Goal: Task Accomplishment & Management: Complete application form

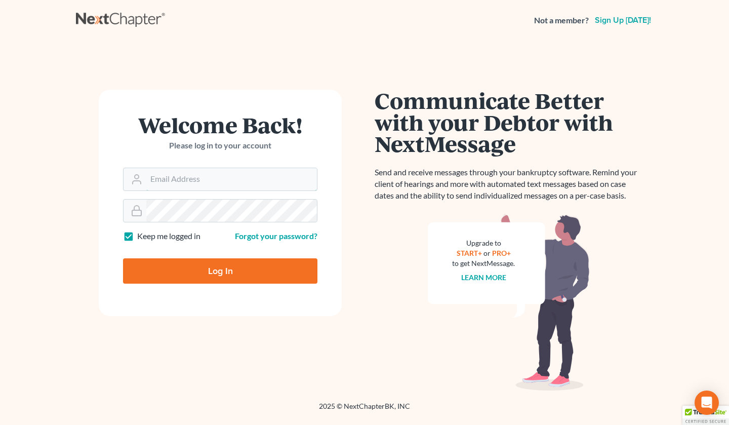
type input "[EMAIL_ADDRESS][DOMAIN_NAME]"
click at [243, 277] on input "Log In" at bounding box center [220, 270] width 194 height 25
type input "Thinking..."
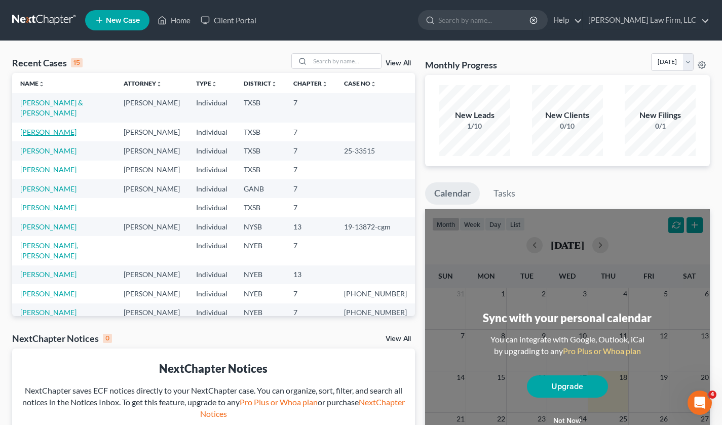
click at [31, 135] on link "DeShazier, LaTonya" at bounding box center [48, 132] width 56 height 9
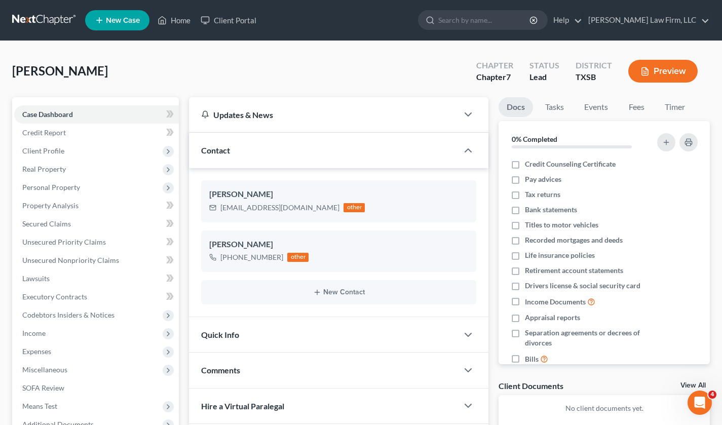
click at [66, 189] on span "Personal Property" at bounding box center [51, 187] width 58 height 9
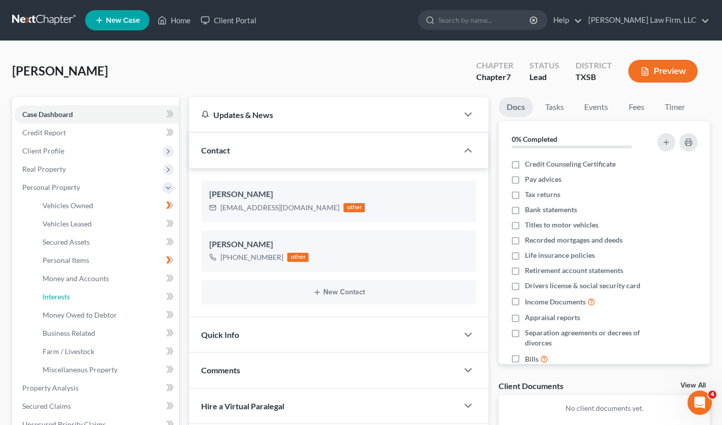
click at [92, 292] on link "Interests" at bounding box center [106, 297] width 144 height 18
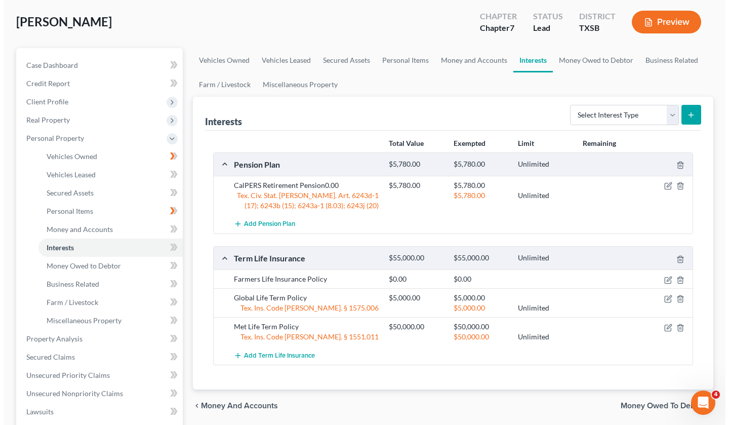
scroll to position [51, 0]
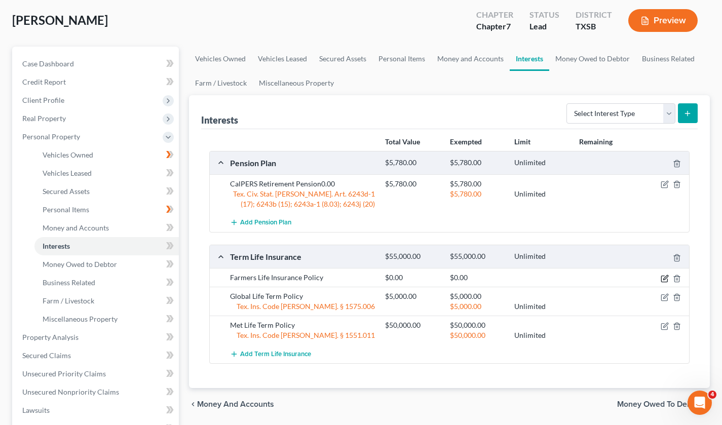
click at [665, 276] on icon "button" at bounding box center [665, 277] width 5 height 5
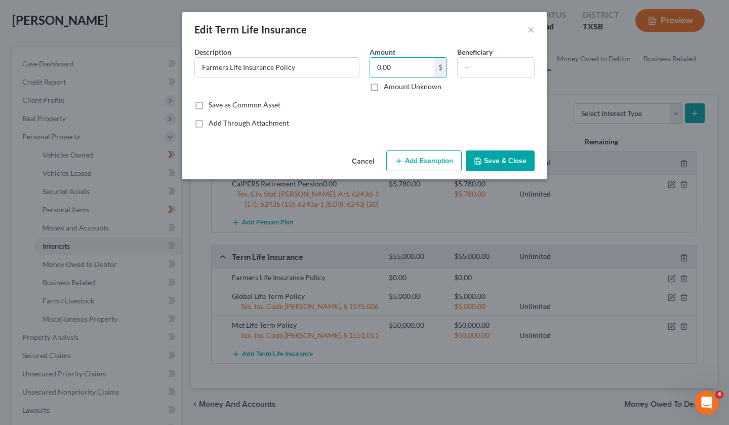
click at [413, 69] on input "0.00" at bounding box center [402, 67] width 64 height 19
type input "70,000"
click at [482, 66] on input "text" at bounding box center [496, 67] width 76 height 19
type input "Child"
click at [437, 155] on button "Add Exemption" at bounding box center [423, 160] width 75 height 21
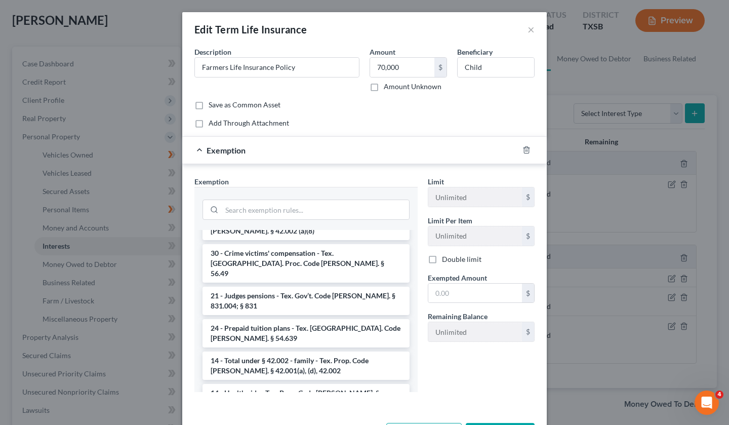
scroll to position [101, 0]
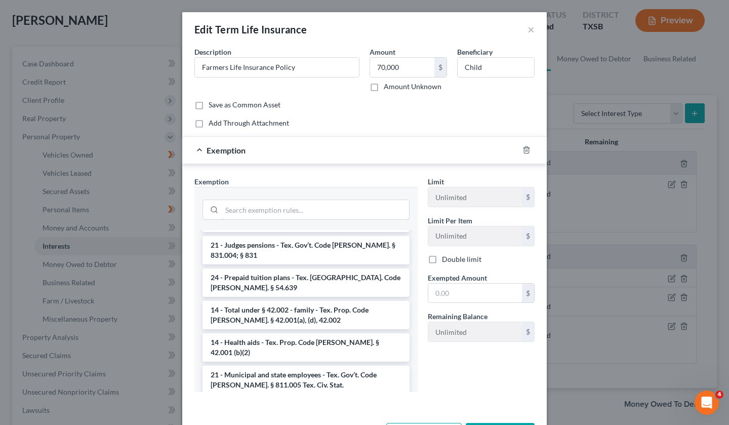
click at [233, 212] on input "search" at bounding box center [315, 209] width 187 height 19
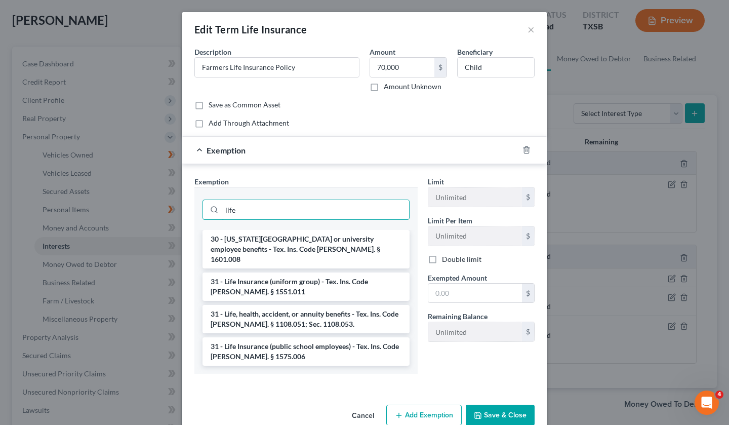
scroll to position [0, 0]
type input "life"
click at [294, 274] on li "31 - Life Insurance (uniform group) - Tex. Ins. Code Ann. § 1551.011" at bounding box center [306, 286] width 207 height 28
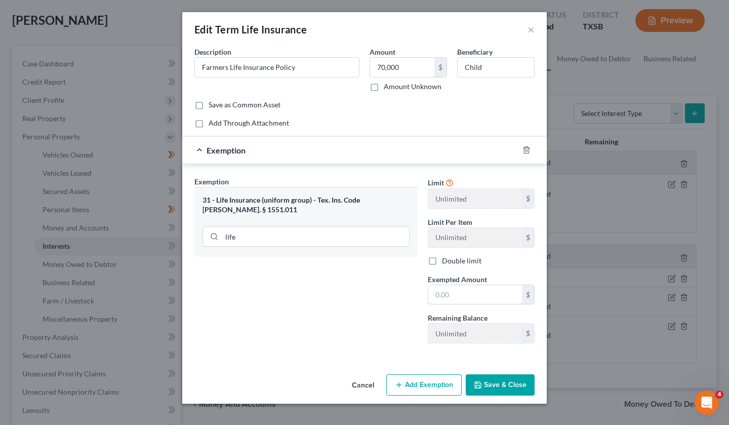
click at [497, 295] on input "text" at bounding box center [475, 294] width 94 height 19
type input "70,000"
click at [494, 384] on button "Save & Close" at bounding box center [500, 384] width 69 height 21
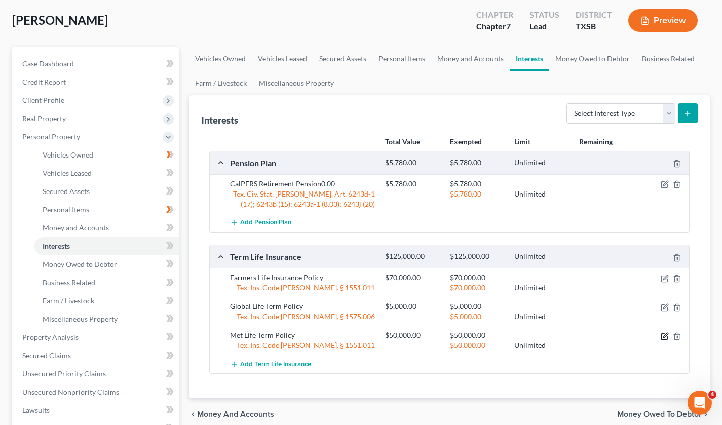
click at [662, 335] on icon "button" at bounding box center [664, 336] width 8 height 8
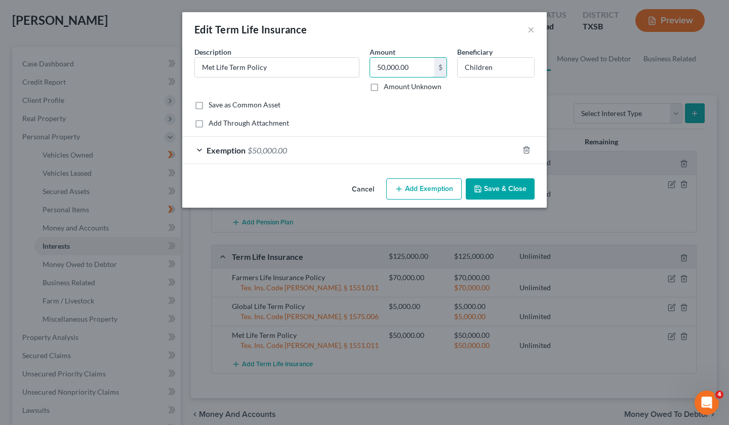
click at [384, 67] on input "50,000.00" at bounding box center [402, 67] width 64 height 19
type input "20,000.00"
click at [249, 151] on span "$50,000.00" at bounding box center [267, 150] width 39 height 10
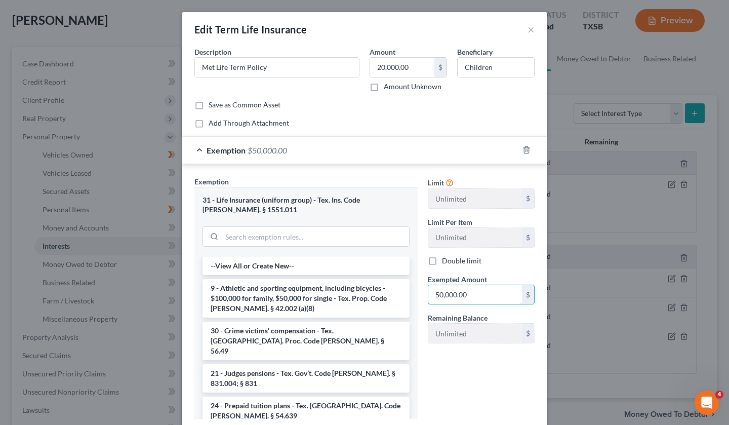
click at [437, 295] on input "50,000.00" at bounding box center [475, 294] width 94 height 19
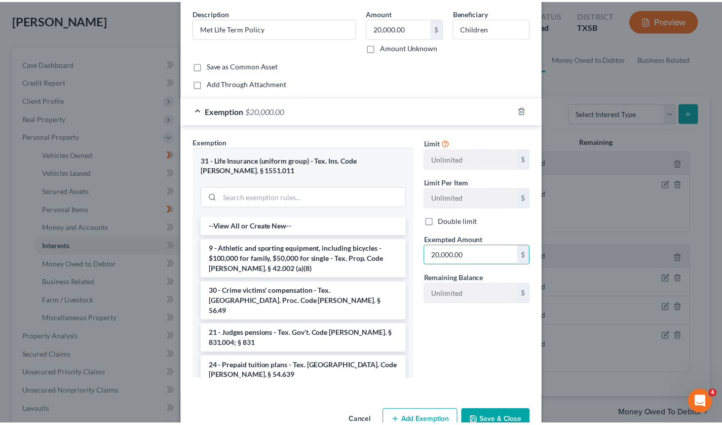
scroll to position [66, 0]
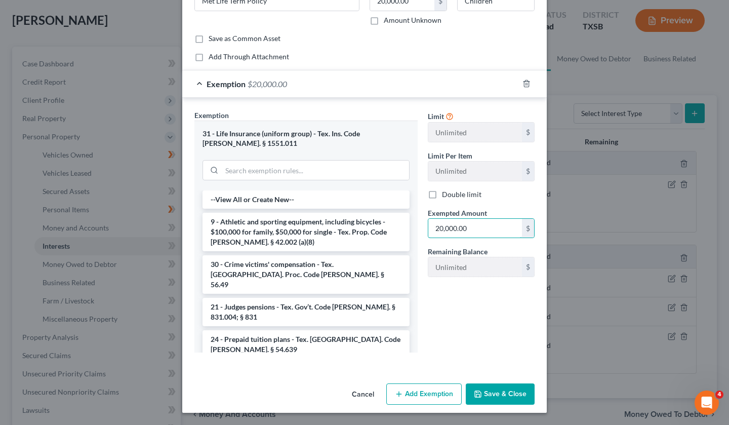
type input "20,000.00"
click at [492, 392] on button "Save & Close" at bounding box center [500, 393] width 69 height 21
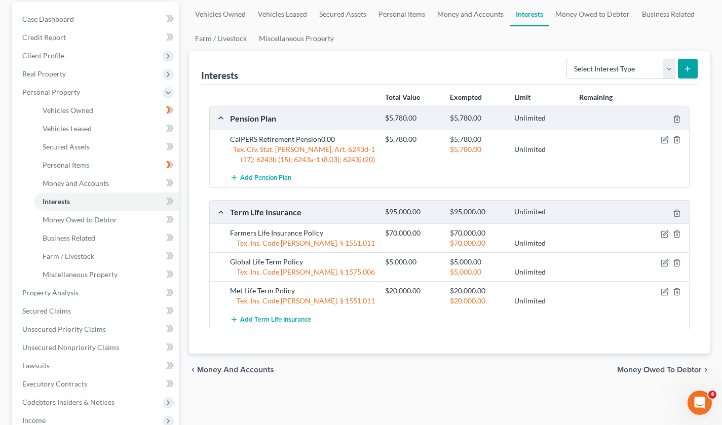
scroll to position [101, 0]
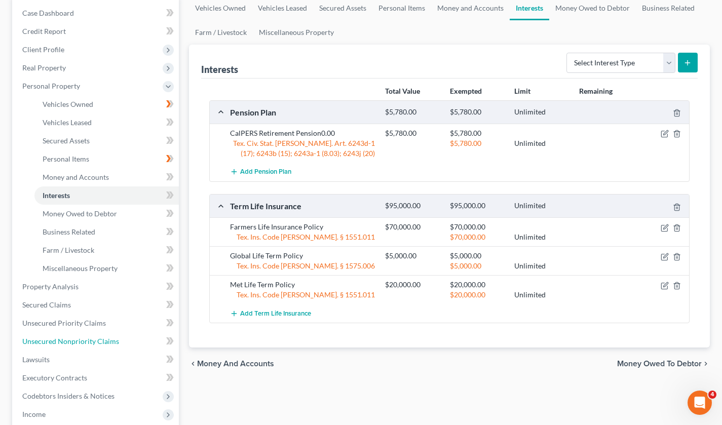
click at [89, 339] on span "Unsecured Nonpriority Claims" at bounding box center [70, 341] width 97 height 9
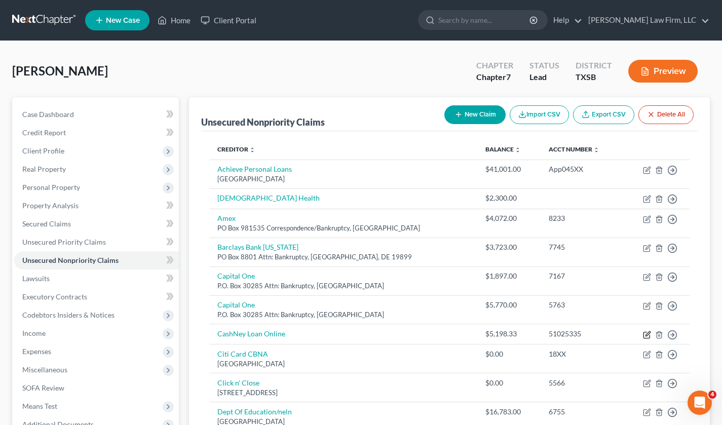
click at [644, 332] on icon "button" at bounding box center [646, 335] width 6 height 6
select select "10"
select select "0"
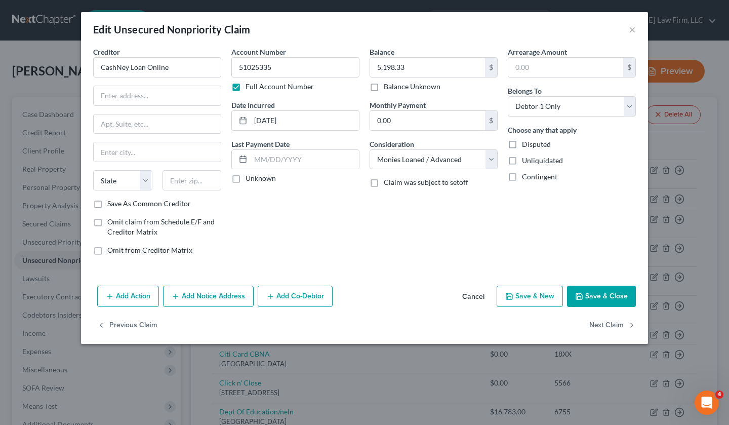
click at [486, 296] on button "Cancel" at bounding box center [473, 297] width 38 height 20
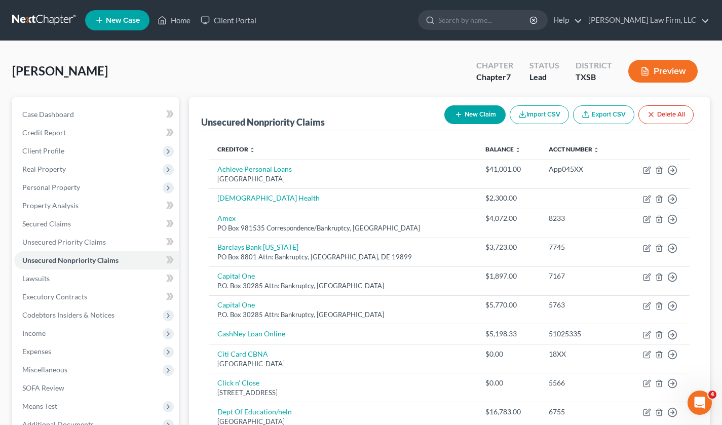
click at [286, 338] on td "CashNey Loan Online" at bounding box center [343, 334] width 268 height 20
click at [647, 336] on icon "button" at bounding box center [647, 333] width 5 height 5
select select "10"
select select "0"
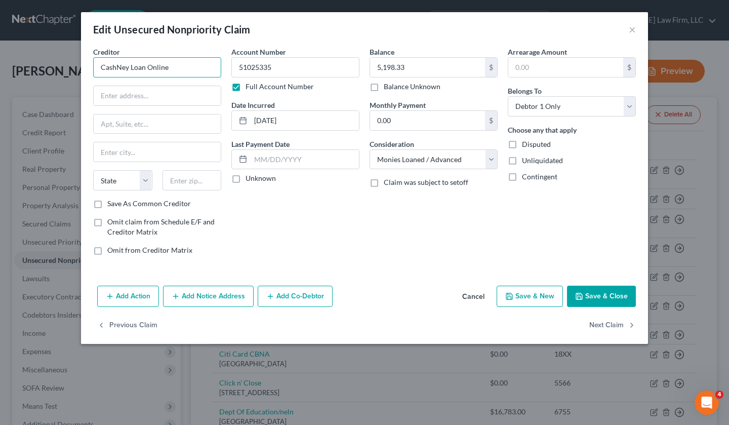
click at [128, 65] on input "CashNey Loan Online" at bounding box center [157, 67] width 128 height 20
type input "CashNet Loan Online"
click at [591, 295] on button "Save & Close" at bounding box center [601, 296] width 69 height 21
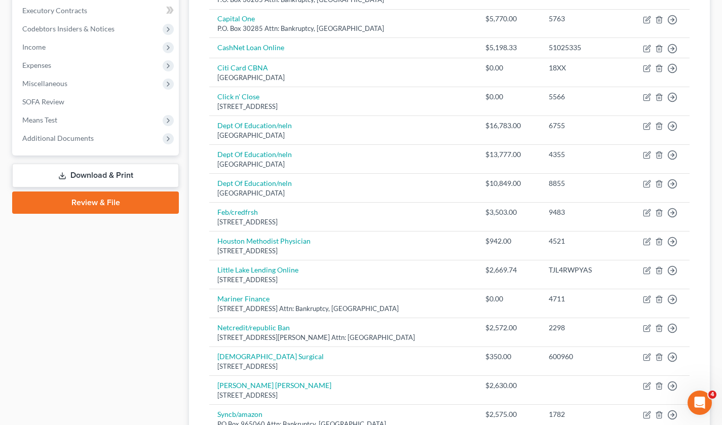
scroll to position [304, 0]
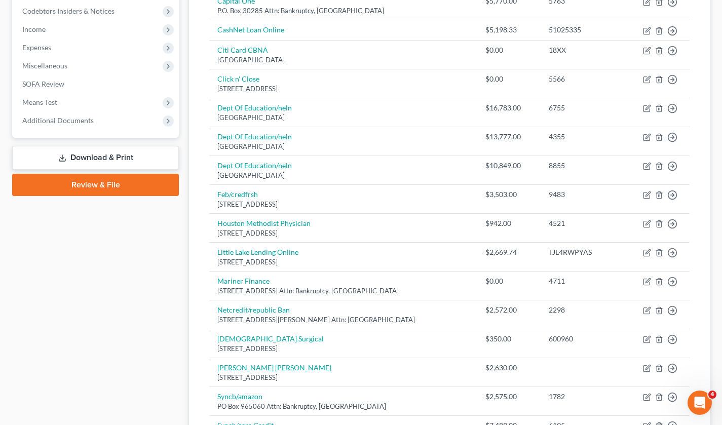
click at [642, 367] on td "Move to D Move to E Move to G Move to Notice Only" at bounding box center [655, 372] width 67 height 29
click at [647, 369] on icon "button" at bounding box center [647, 368] width 8 height 8
select select "45"
select select "14"
select select "4"
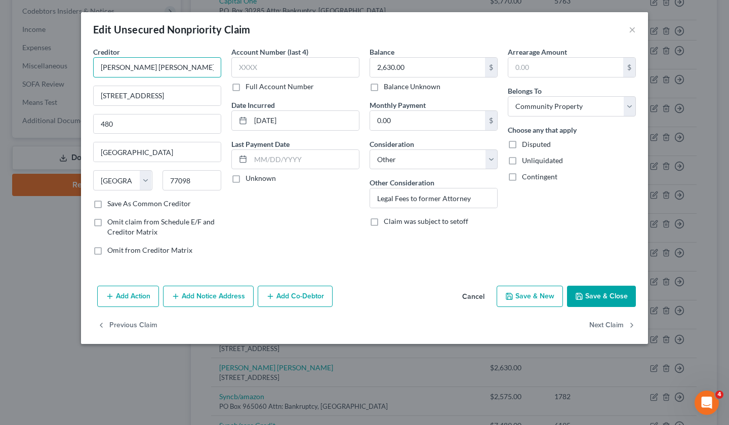
click at [115, 66] on input "Sally Davis Smith" at bounding box center [157, 67] width 128 height 20
type input "Seely Davis Smith"
click at [612, 295] on button "Save & Close" at bounding box center [601, 296] width 69 height 21
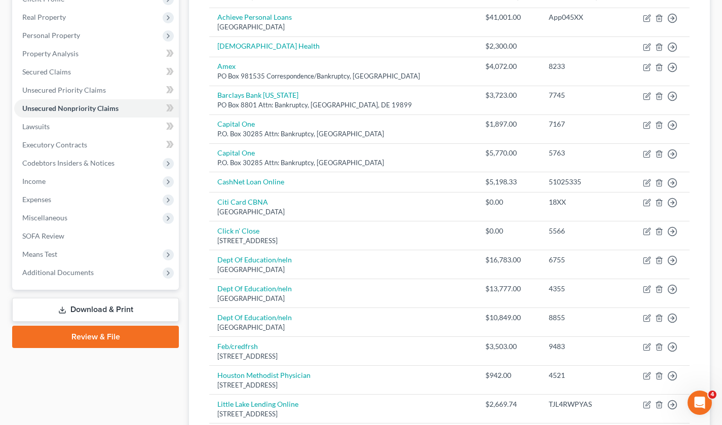
scroll to position [101, 0]
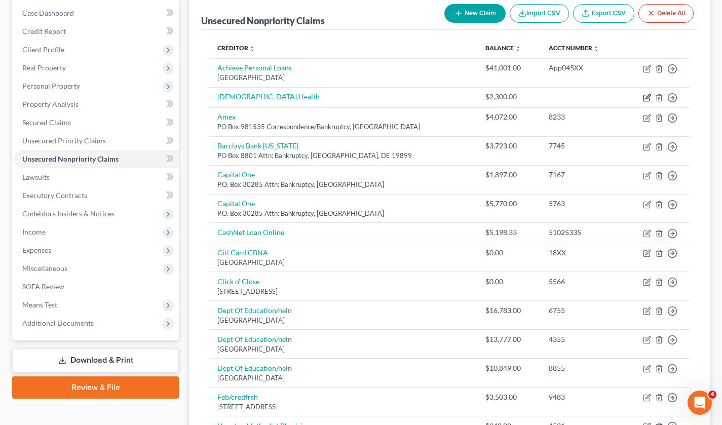
click at [645, 97] on icon "button" at bounding box center [647, 98] width 8 height 8
select select "0"
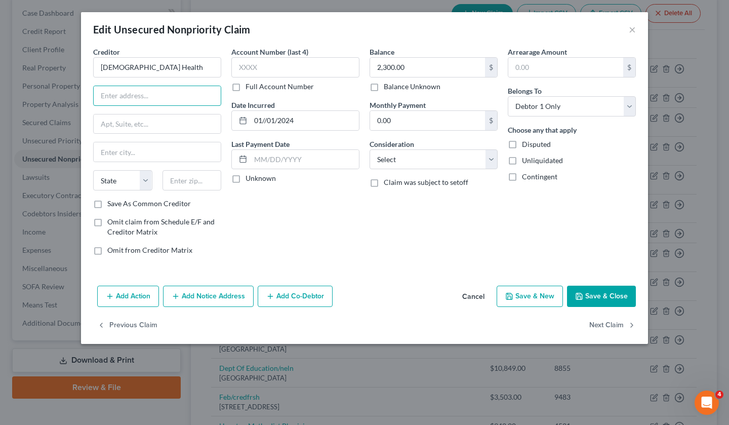
click at [134, 100] on input "text" at bounding box center [157, 95] width 127 height 19
paste input "One Adventist Way"
type input "One Adventist Way"
click at [185, 176] on input "text" at bounding box center [192, 180] width 59 height 20
paste input "95661"
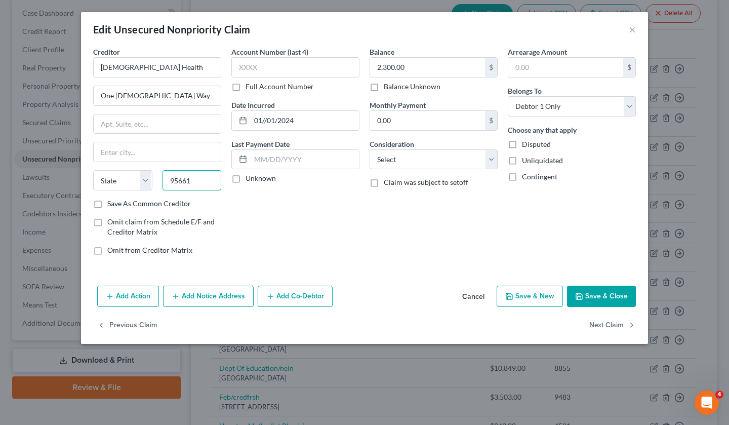
type input "95661"
type input "Roseville"
select select "4"
click at [470, 162] on select "Select Cable / Satellite Services Collection Agency Credit Card Debt Debt Couns…" at bounding box center [434, 159] width 128 height 20
select select "9"
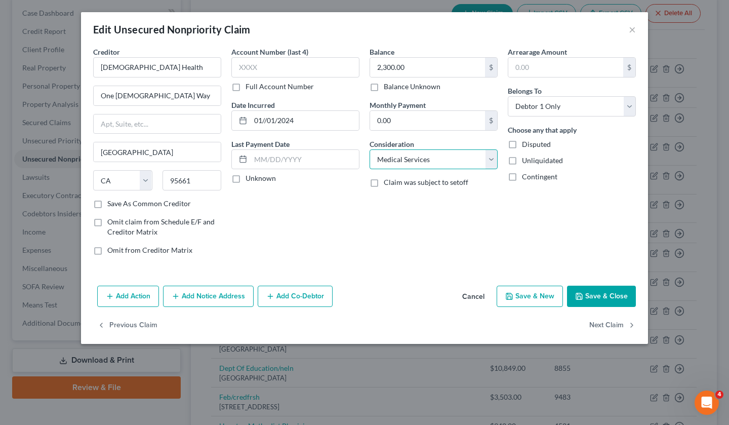
click at [370, 149] on select "Select Cable / Satellite Services Collection Agency Credit Card Debt Debt Couns…" at bounding box center [434, 159] width 128 height 20
click at [604, 293] on button "Save & Close" at bounding box center [601, 296] width 69 height 21
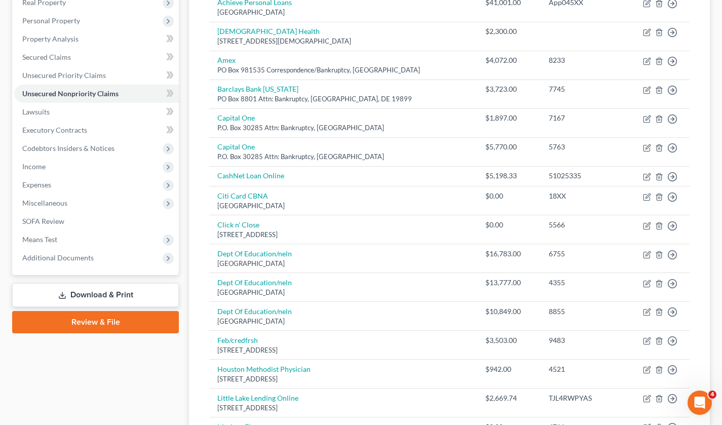
scroll to position [116, 0]
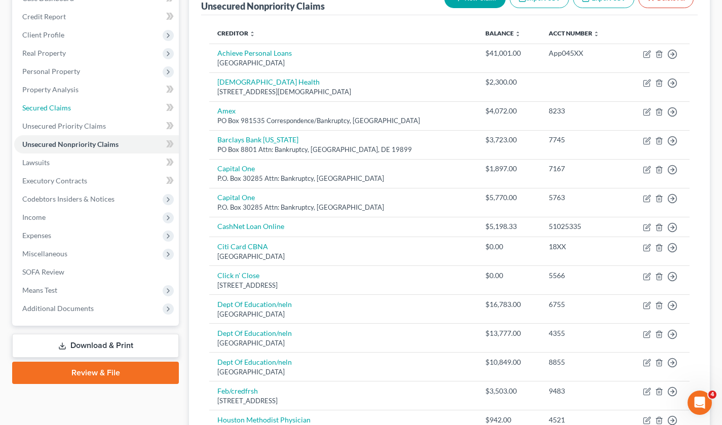
click at [48, 104] on span "Secured Claims" at bounding box center [46, 107] width 49 height 9
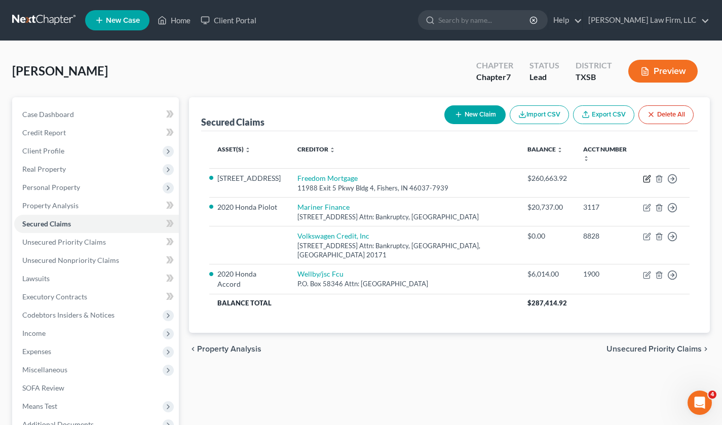
click at [645, 175] on icon "button" at bounding box center [647, 179] width 8 height 8
select select "15"
select select "3"
select select "4"
select select "3"
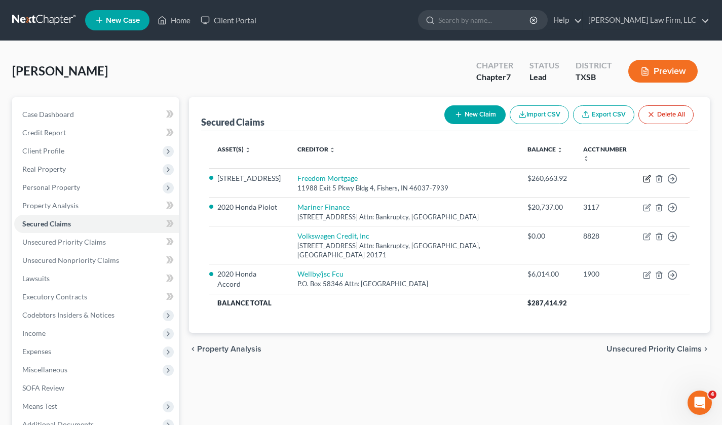
select select "0"
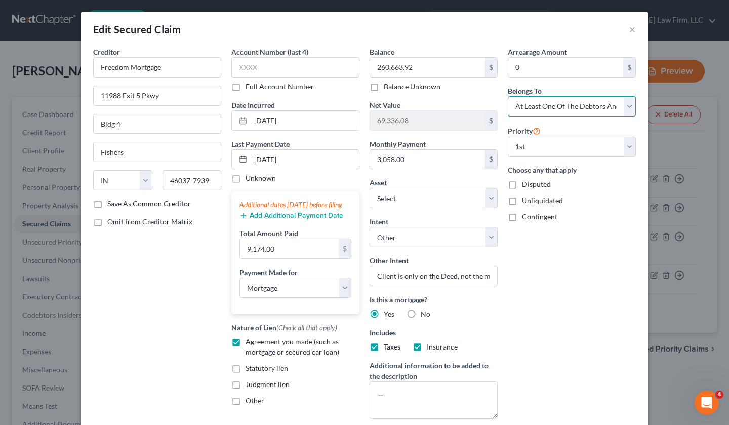
click at [627, 105] on select "Select Debtor 1 Only Debtor 2 Only Debtor 1 And Debtor 2 Only At Least One Of T…" at bounding box center [572, 106] width 128 height 20
click at [508, 96] on select "Select Debtor 1 Only Debtor 2 Only Debtor 1 And Debtor 2 Only At Least One Of T…" at bounding box center [572, 106] width 128 height 20
click at [548, 335] on div "Arrearage Amount 0 $ Belongs To * Select Debtor 1 Only Debtor 2 Only Debtor 1 A…" at bounding box center [572, 237] width 138 height 380
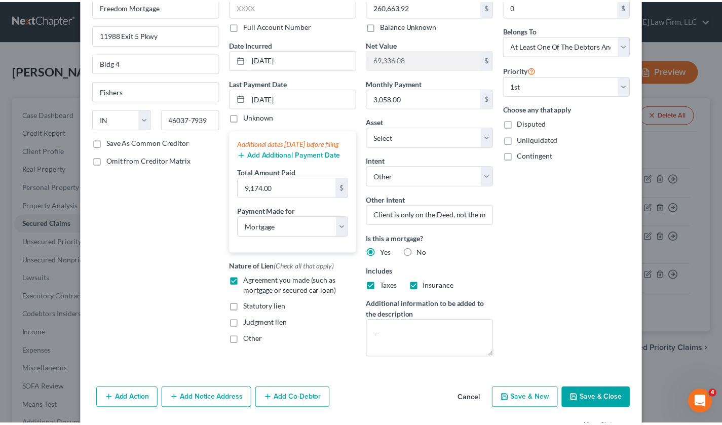
scroll to position [44, 0]
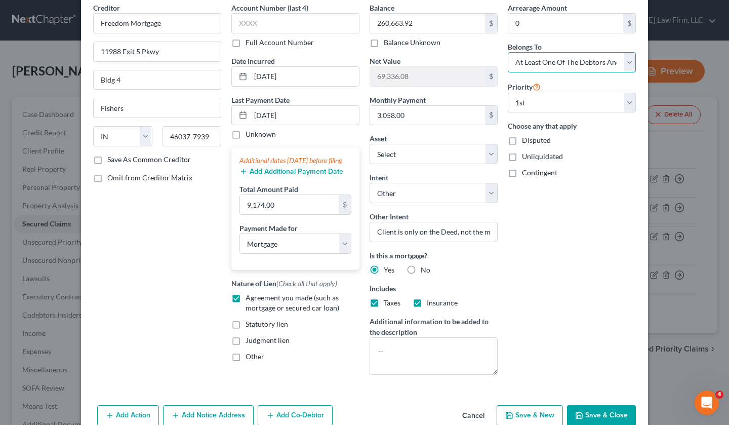
click at [629, 63] on select "Select Debtor 1 Only Debtor 2 Only Debtor 1 And Debtor 2 Only At Least One Of T…" at bounding box center [572, 62] width 128 height 20
click at [508, 52] on select "Select Debtor 1 Only Debtor 2 Only Debtor 1 And Debtor 2 Only At Least One Of T…" at bounding box center [572, 62] width 128 height 20
click at [580, 416] on icon "button" at bounding box center [579, 415] width 8 height 8
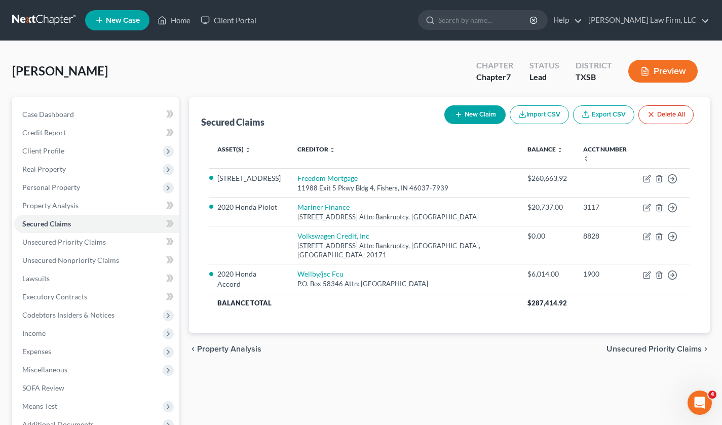
click at [121, 149] on span "Client Profile" at bounding box center [96, 151] width 165 height 18
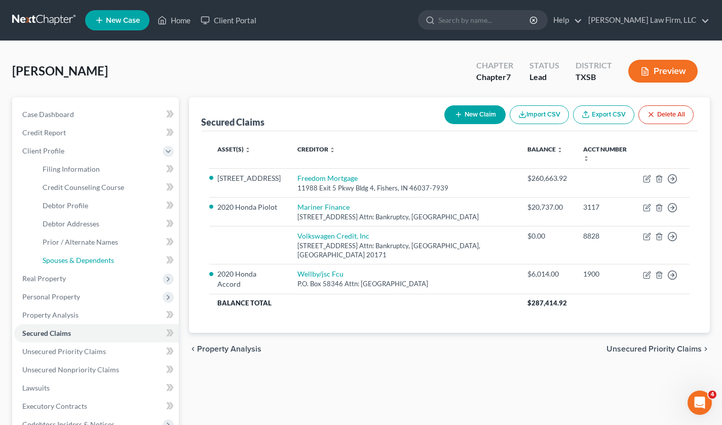
click at [118, 257] on link "Spouses & Dependents" at bounding box center [106, 260] width 144 height 18
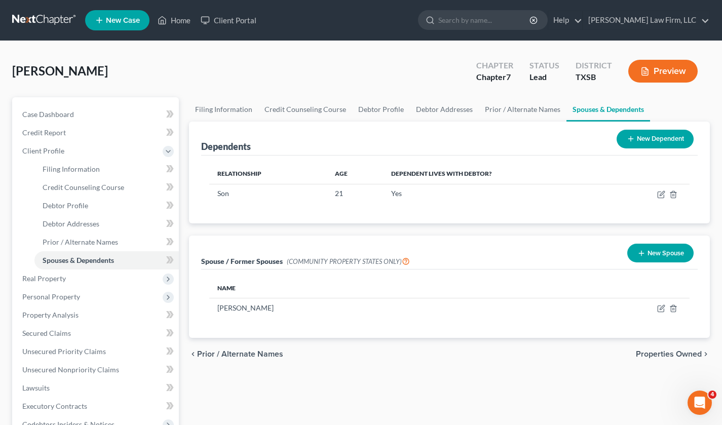
click at [660, 304] on td at bounding box center [603, 307] width 172 height 19
click at [658, 308] on icon "button" at bounding box center [661, 308] width 8 height 8
select select "8"
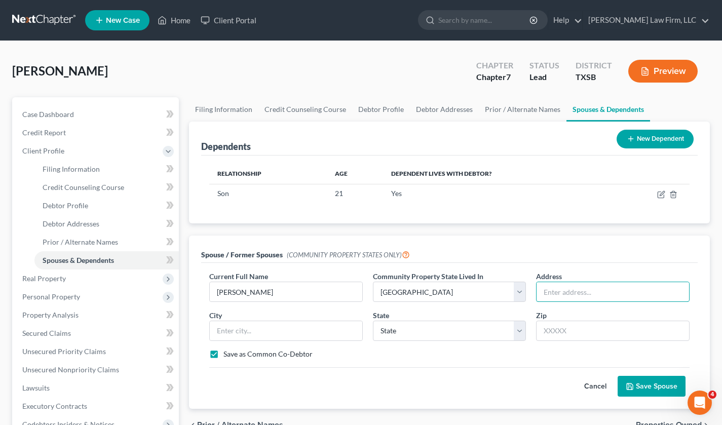
click at [577, 288] on input "text" at bounding box center [612, 291] width 152 height 19
paste input "16507 Evening Star Court"
type input "16507 Evening Star Court"
click at [558, 324] on input "text" at bounding box center [612, 331] width 153 height 20
paste input "77532"
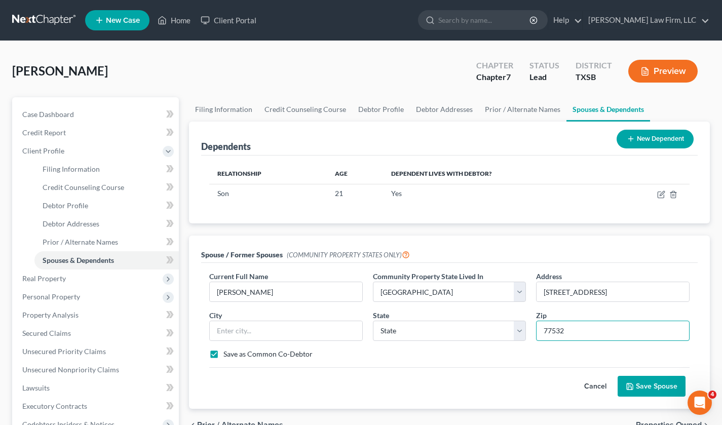
type input "77532"
type input "Crosby"
select select "45"
click at [643, 385] on button "Save Spouse" at bounding box center [651, 386] width 68 height 21
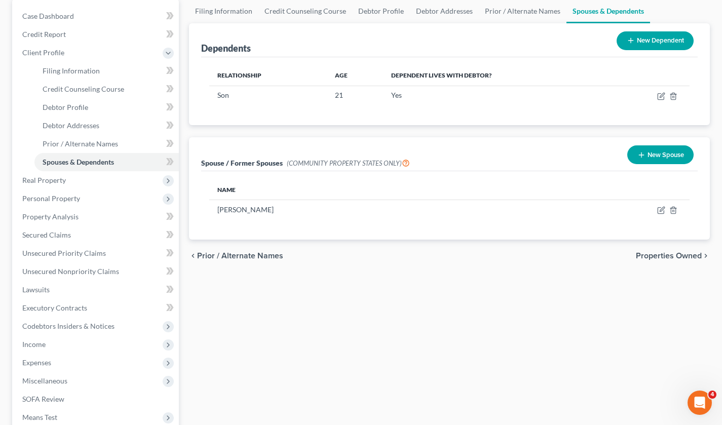
scroll to position [101, 0]
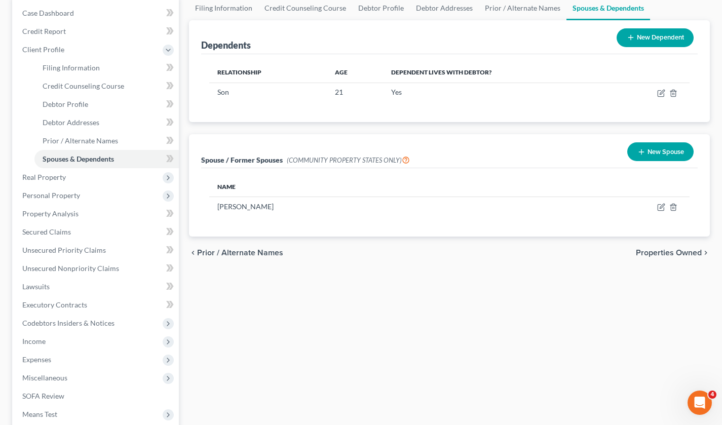
click at [98, 325] on span "Codebtors Insiders & Notices" at bounding box center [68, 323] width 92 height 9
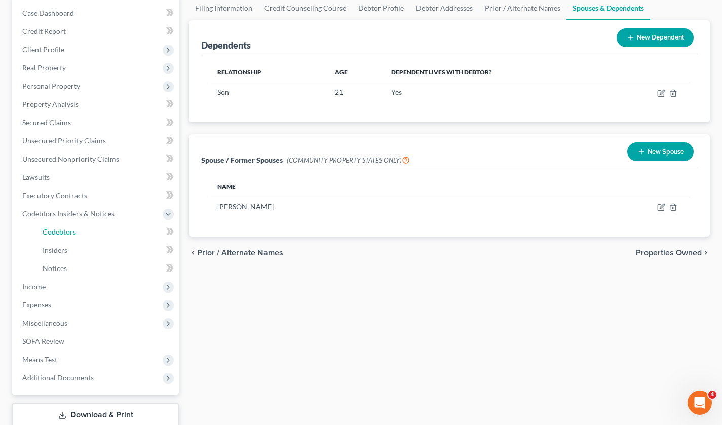
click at [60, 232] on span "Codebtors" at bounding box center [59, 231] width 33 height 9
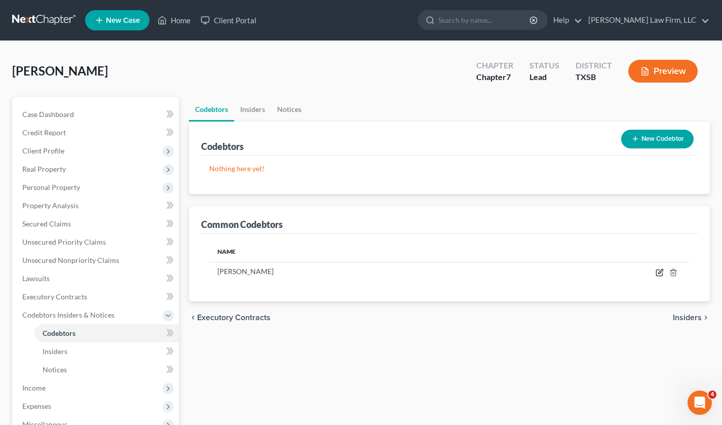
click at [663, 273] on icon "button" at bounding box center [659, 272] width 8 height 8
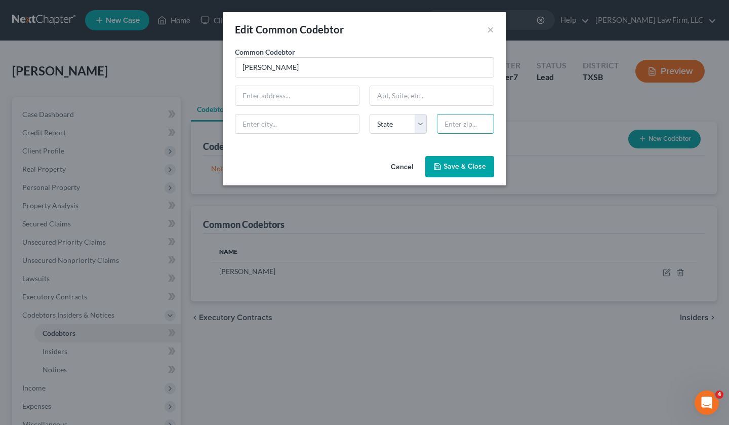
click at [455, 124] on input "text" at bounding box center [465, 124] width 57 height 20
paste input "77532"
type input "77532"
type input "Crosby"
select select "45"
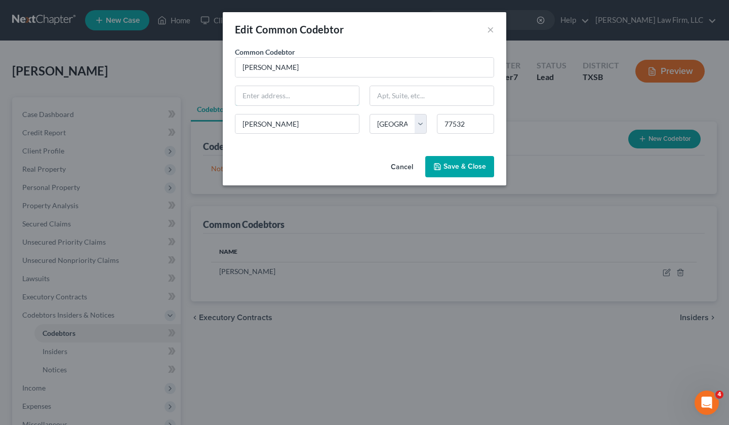
click at [299, 98] on input "text" at bounding box center [297, 95] width 124 height 19
paste input "16507 Evening Star Court"
type input "16507 Evening Star Court"
click at [460, 166] on span "Save & Close" at bounding box center [465, 166] width 43 height 9
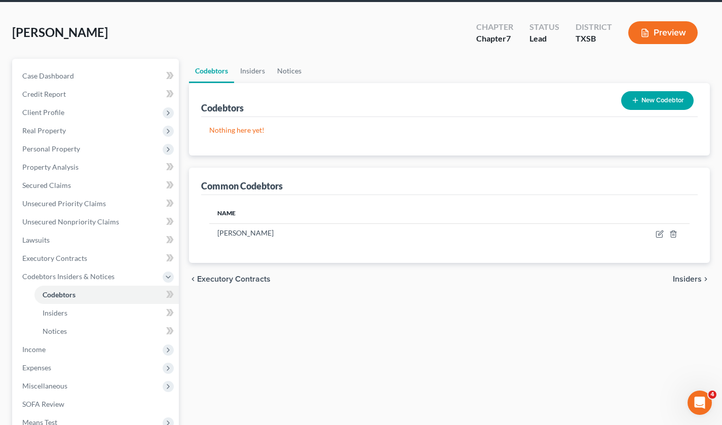
scroll to position [51, 0]
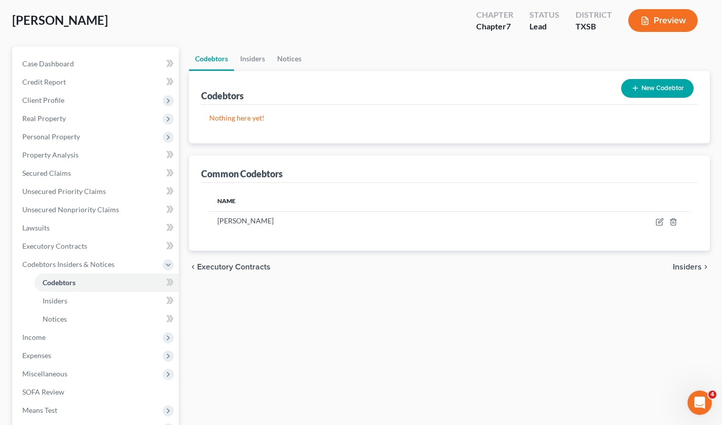
click at [63, 354] on span "Expenses" at bounding box center [96, 355] width 165 height 18
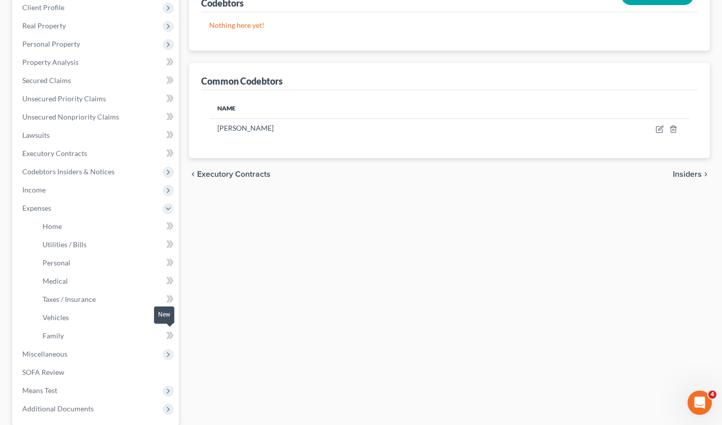
scroll to position [152, 0]
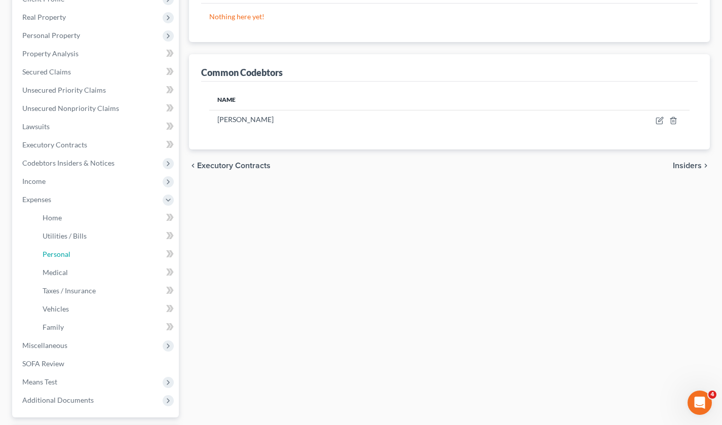
click at [75, 250] on link "Personal" at bounding box center [106, 254] width 144 height 18
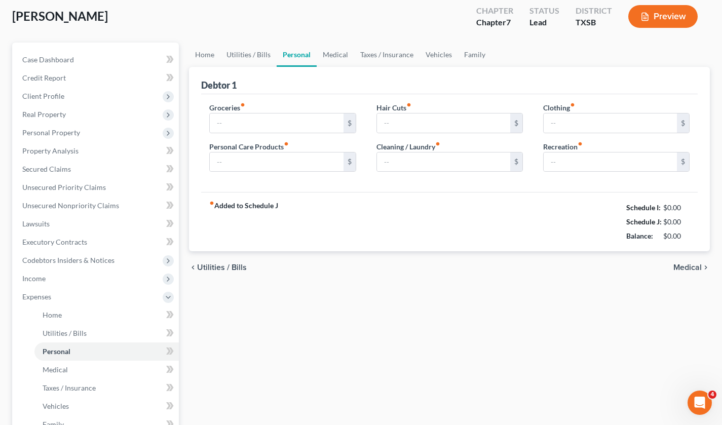
scroll to position [8, 0]
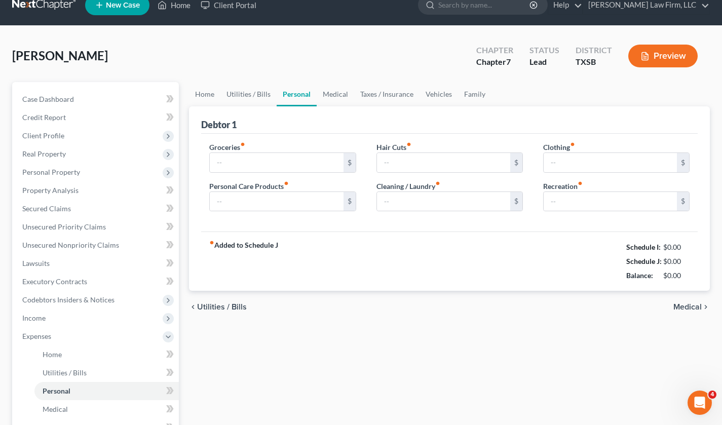
type input "250.00"
type input "100.00"
type input "0.00"
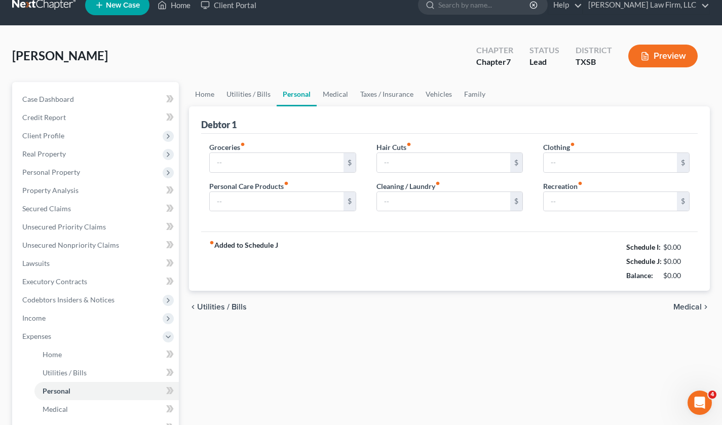
type input "175.36"
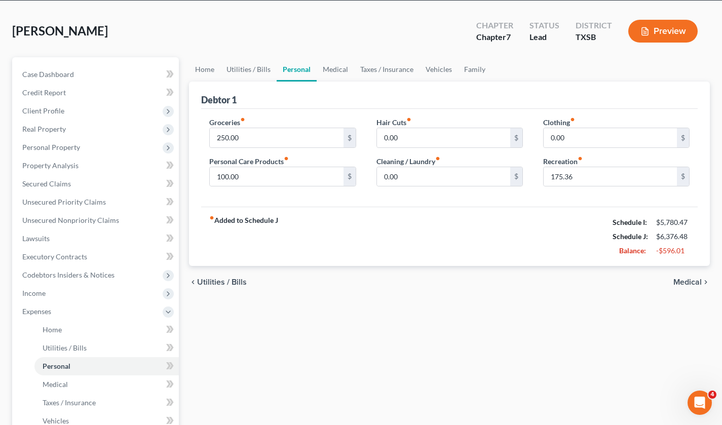
scroll to position [0, 0]
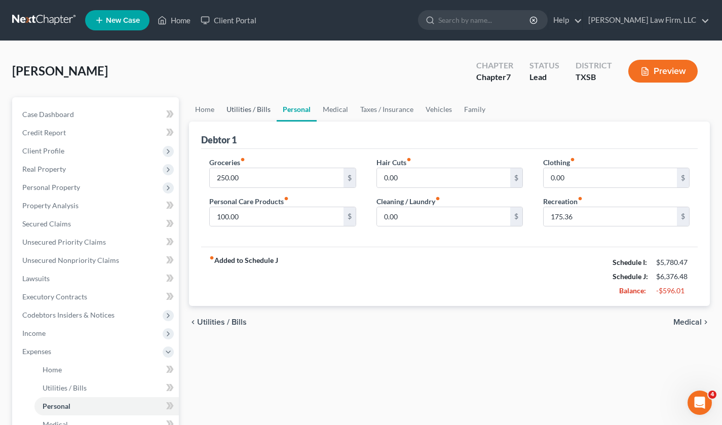
click at [242, 104] on link "Utilities / Bills" at bounding box center [248, 109] width 56 height 24
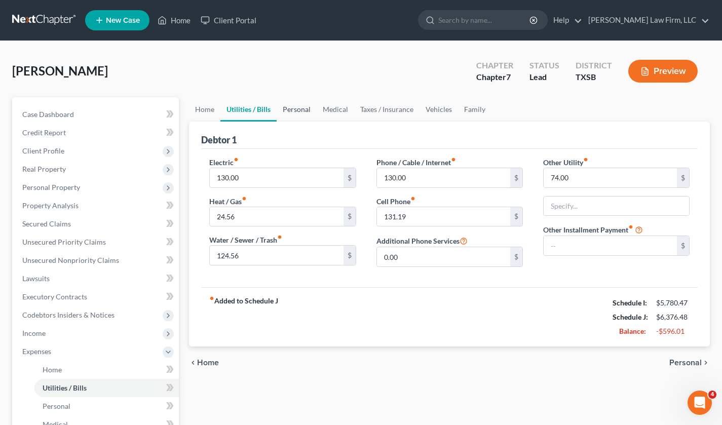
click at [308, 108] on link "Personal" at bounding box center [296, 109] width 40 height 24
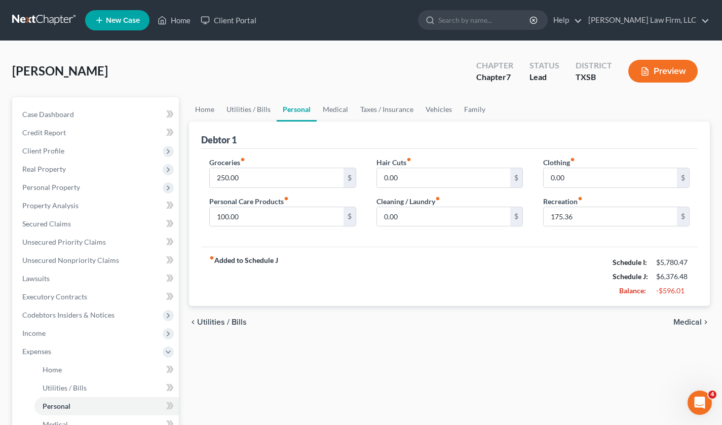
click at [313, 106] on link "Personal" at bounding box center [296, 109] width 40 height 24
click at [334, 108] on link "Medical" at bounding box center [334, 109] width 37 height 24
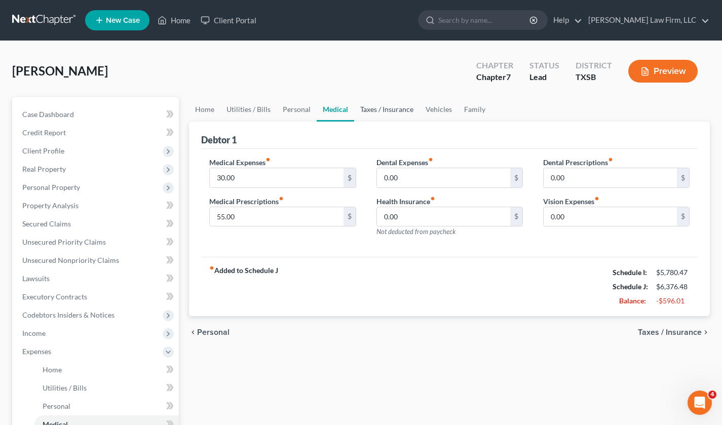
click at [384, 108] on link "Taxes / Insurance" at bounding box center [386, 109] width 65 height 24
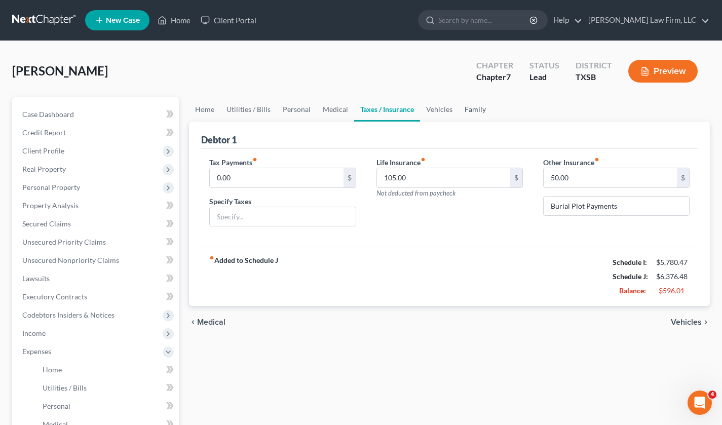
click at [474, 109] on link "Family" at bounding box center [474, 109] width 33 height 24
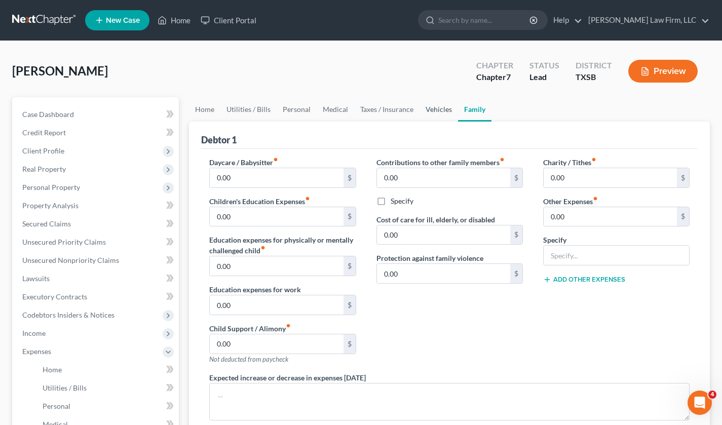
click at [438, 107] on link "Vehicles" at bounding box center [438, 109] width 38 height 24
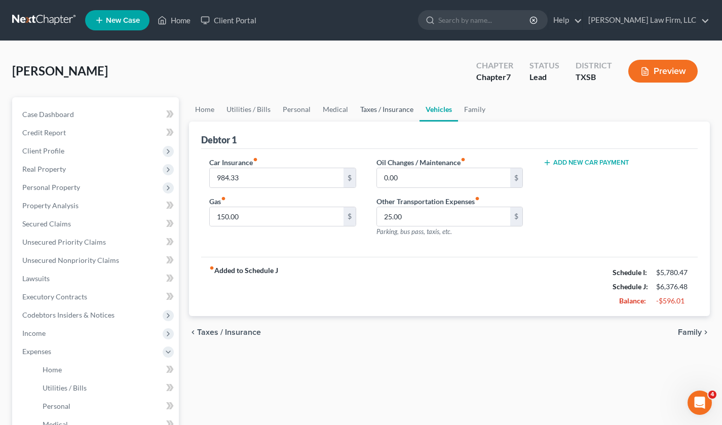
click at [403, 109] on link "Taxes / Insurance" at bounding box center [386, 109] width 65 height 24
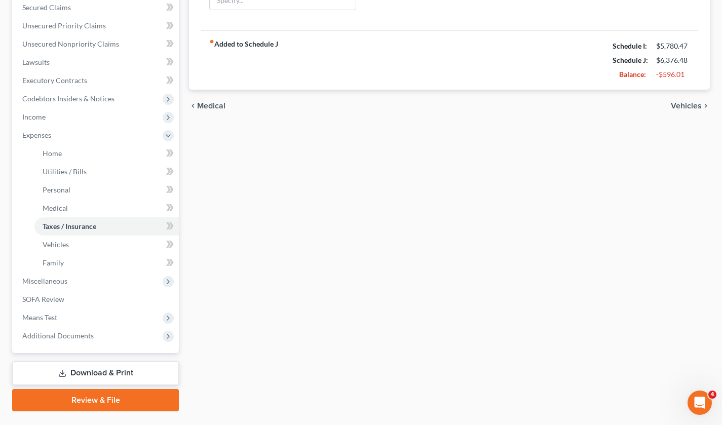
scroll to position [240, 0]
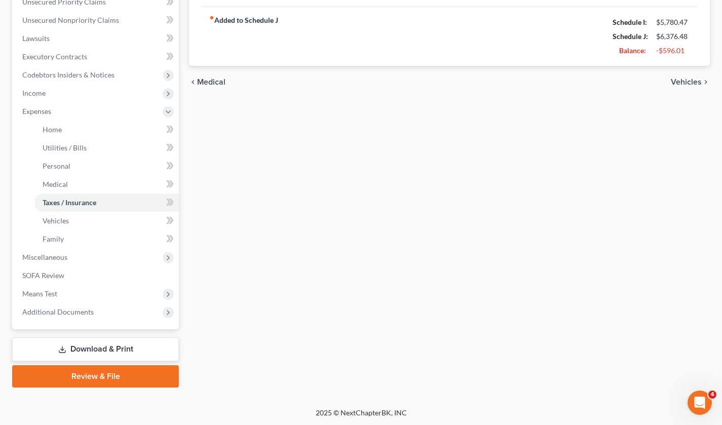
click at [60, 290] on span "Means Test" at bounding box center [96, 294] width 165 height 18
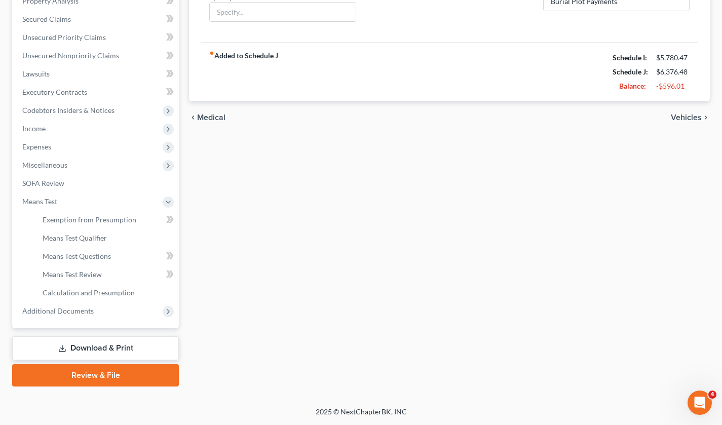
scroll to position [204, 0]
click at [99, 238] on span "Means Test Qualifier" at bounding box center [75, 238] width 64 height 9
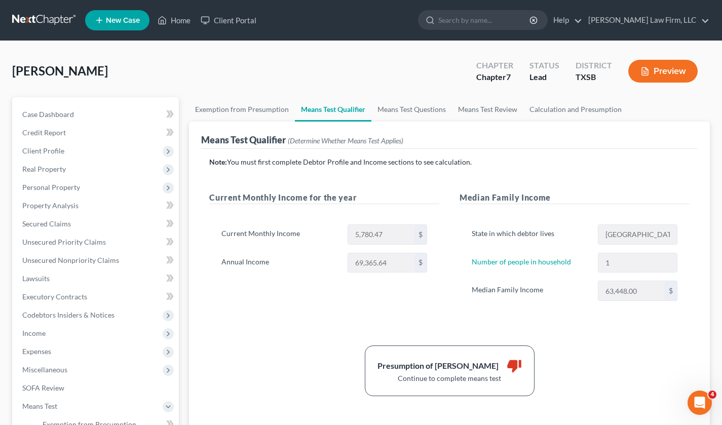
scroll to position [51, 0]
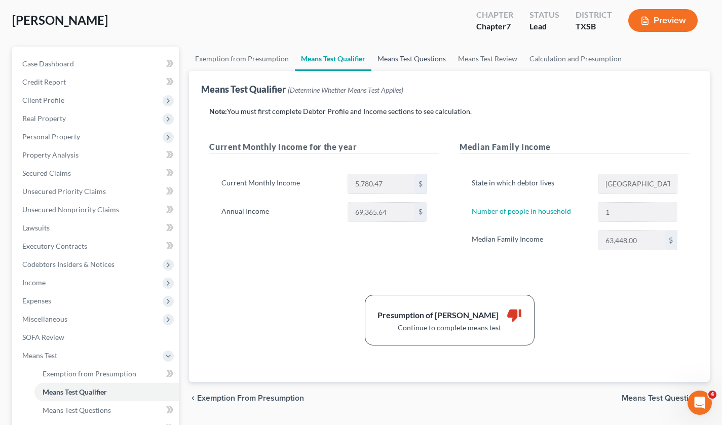
click at [409, 60] on link "Means Test Questions" at bounding box center [411, 59] width 81 height 24
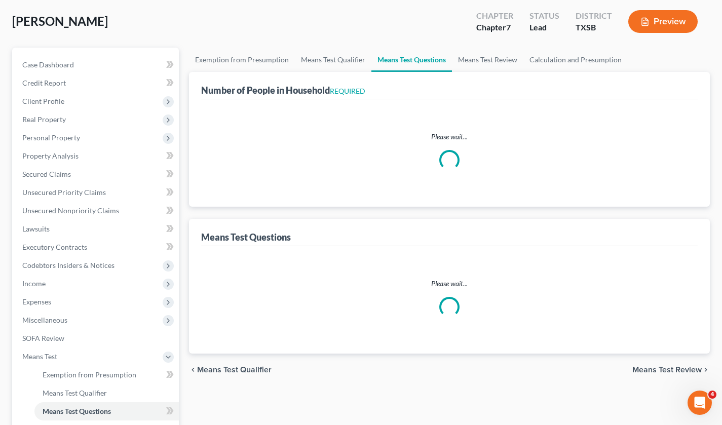
scroll to position [7, 0]
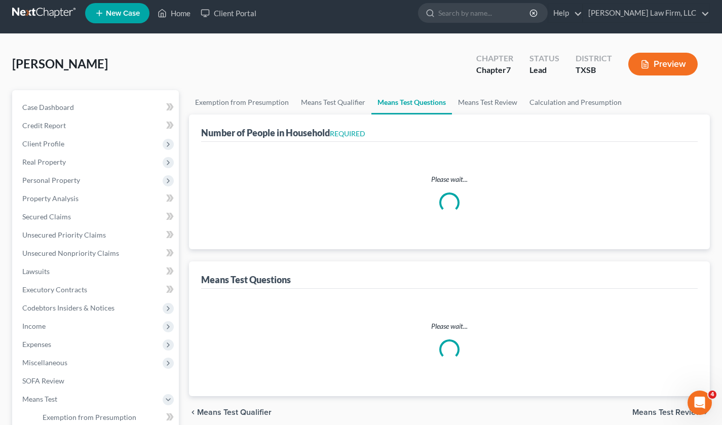
select select "0"
select select "60"
select select "1"
select select "60"
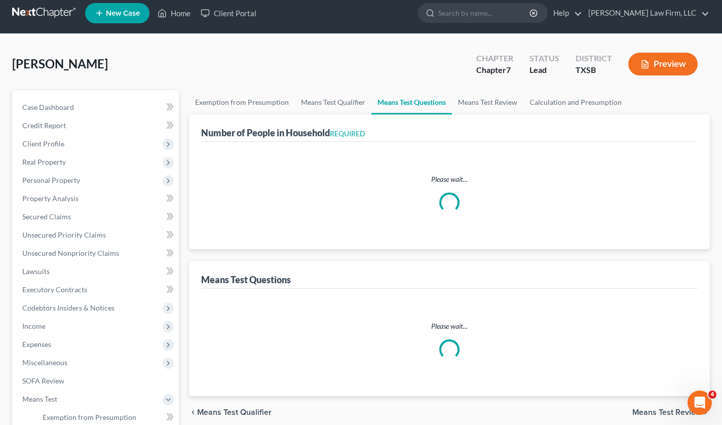
select select "1"
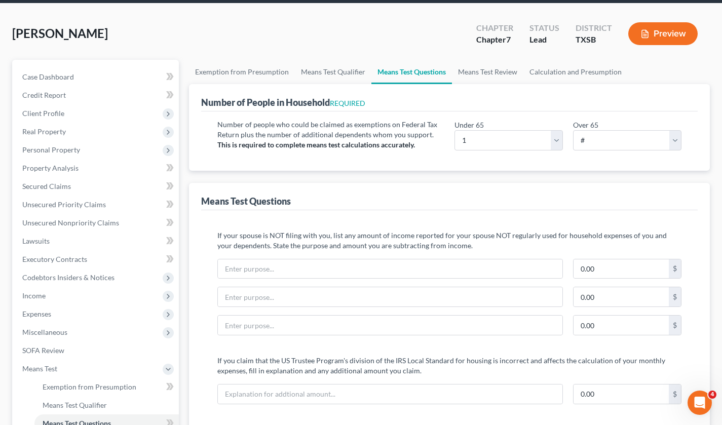
scroll to position [0, 0]
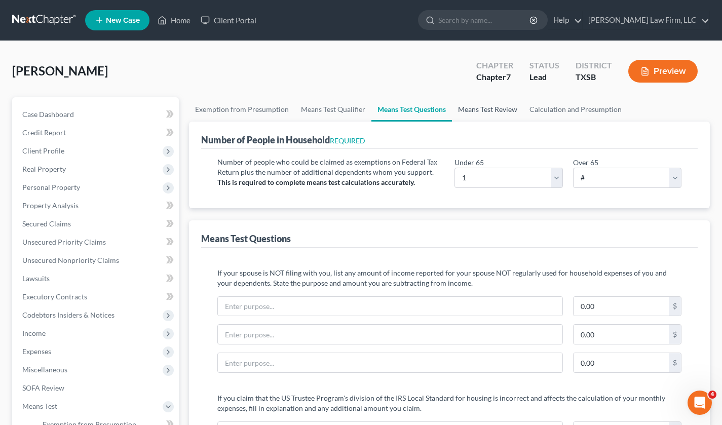
click at [471, 105] on link "Means Test Review" at bounding box center [487, 109] width 71 height 24
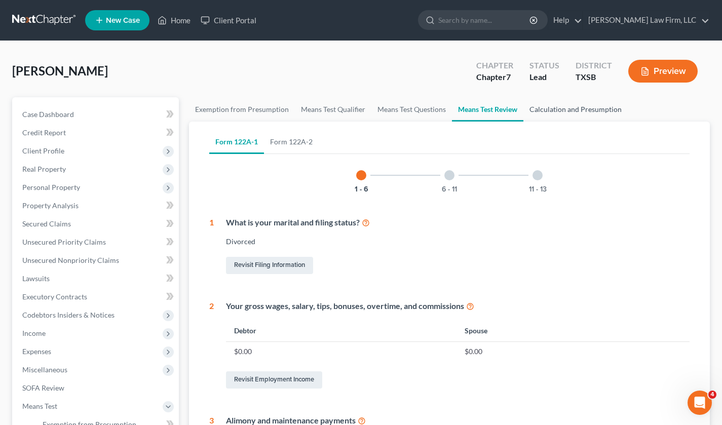
click at [564, 107] on link "Calculation and Presumption" at bounding box center [575, 109] width 104 height 24
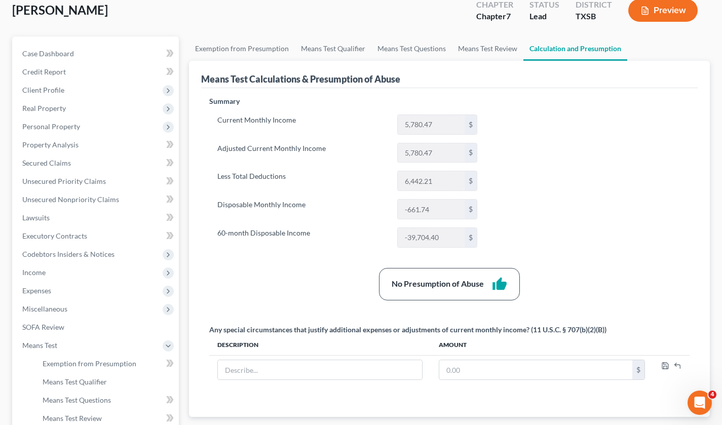
scroll to position [51, 0]
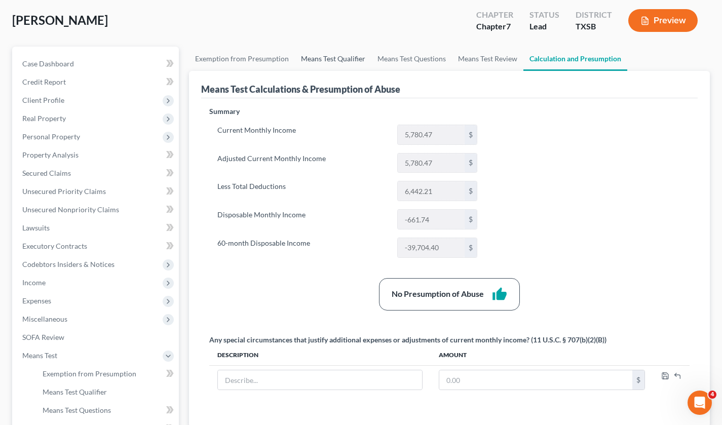
drag, startPoint x: 325, startPoint y: 57, endPoint x: 333, endPoint y: 60, distance: 8.7
click at [325, 57] on link "Means Test Qualifier" at bounding box center [333, 59] width 76 height 24
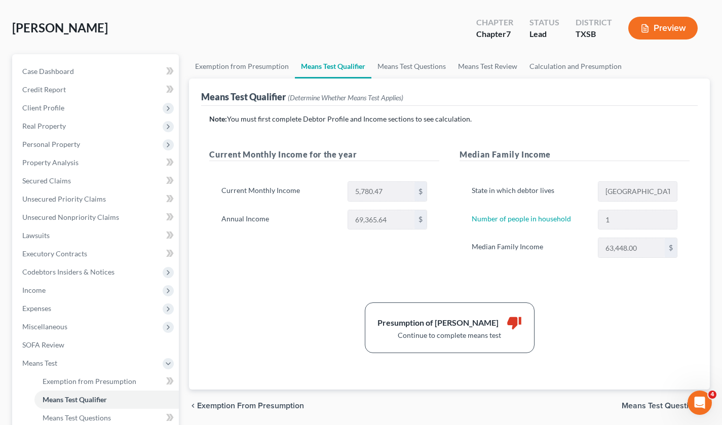
scroll to position [51, 0]
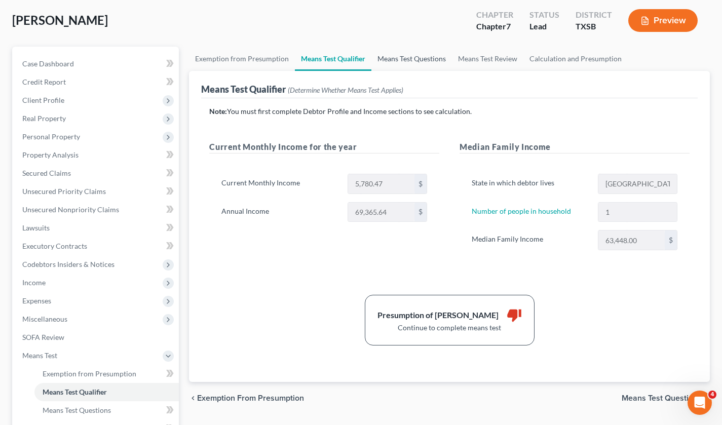
click at [413, 59] on link "Means Test Questions" at bounding box center [411, 59] width 81 height 24
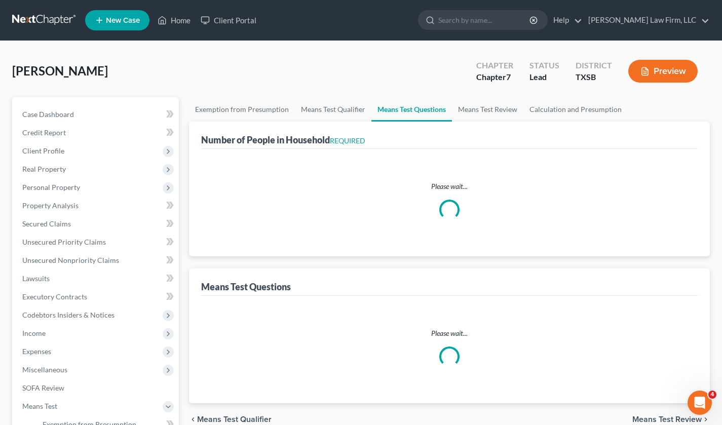
select select "0"
select select "60"
select select "1"
select select "60"
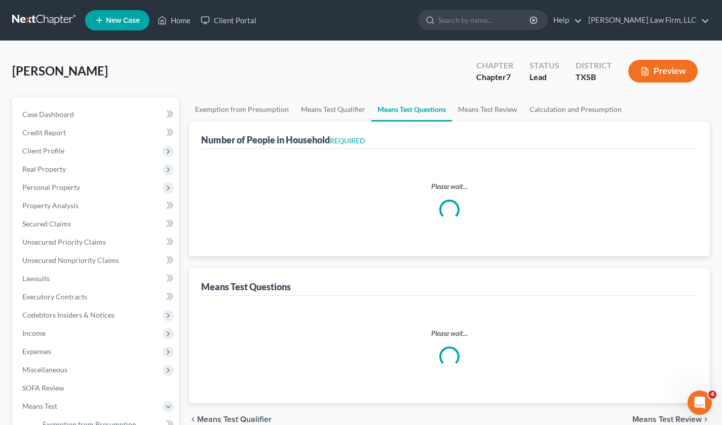
select select "1"
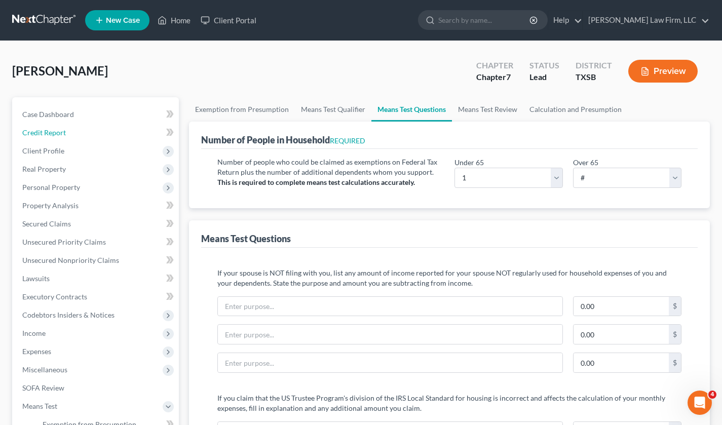
drag, startPoint x: 47, startPoint y: 132, endPoint x: 124, endPoint y: 120, distance: 77.9
click at [46, 132] on span "Credit Report" at bounding box center [44, 132] width 44 height 9
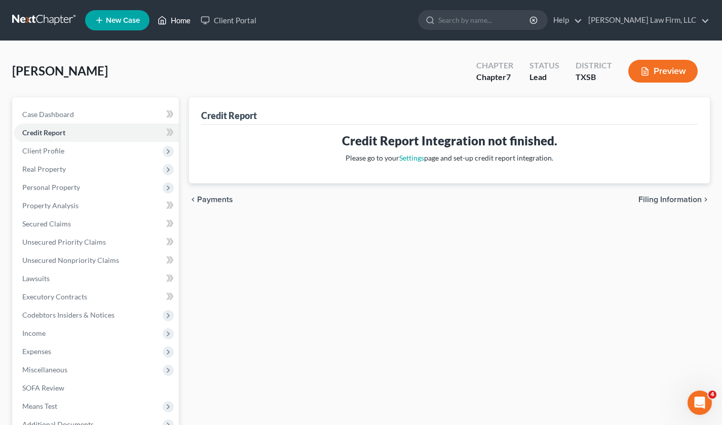
click at [187, 20] on link "Home" at bounding box center [173, 20] width 43 height 18
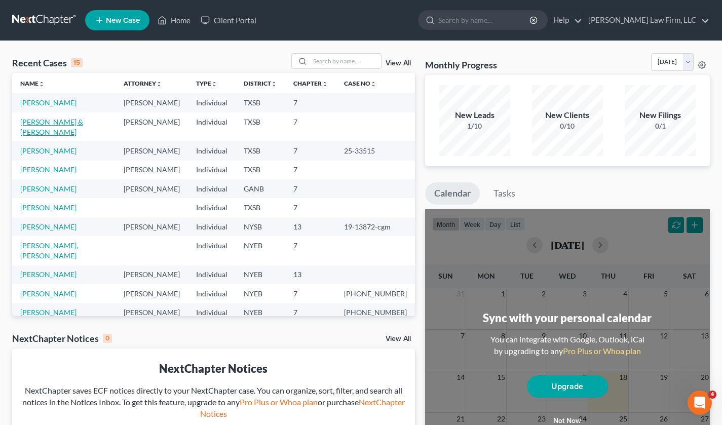
click at [64, 133] on link "Farzam, Jamshid & Tabibzada, Hafiza" at bounding box center [51, 126] width 63 height 19
select select "4"
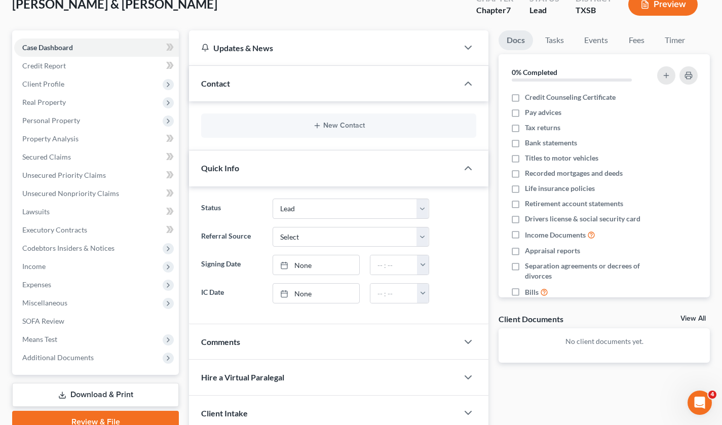
scroll to position [101, 0]
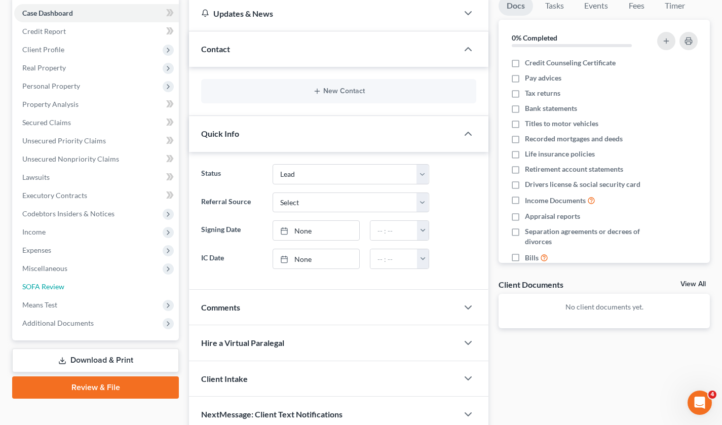
click at [59, 281] on link "SOFA Review" at bounding box center [96, 287] width 165 height 18
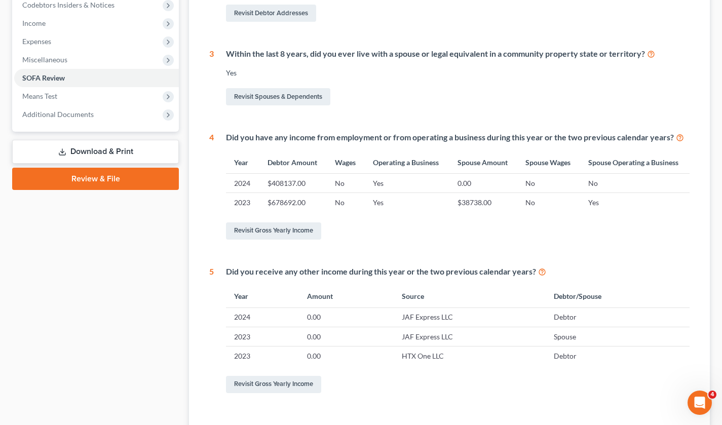
scroll to position [304, 0]
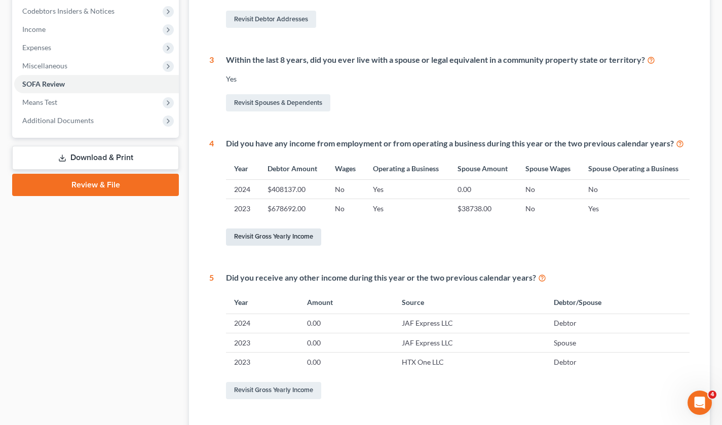
click at [308, 234] on link "Revisit Gross Yearly Income" at bounding box center [273, 236] width 95 height 17
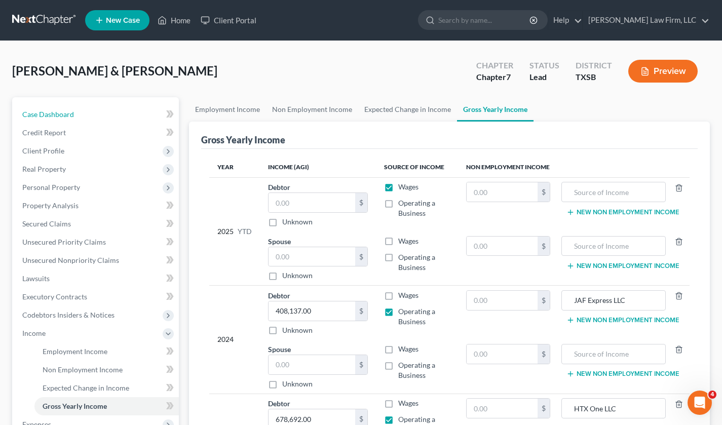
click at [69, 114] on span "Case Dashboard" at bounding box center [48, 114] width 52 height 9
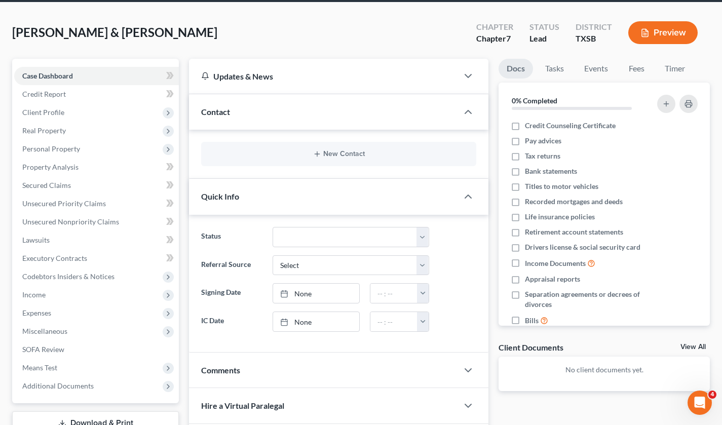
scroll to position [51, 0]
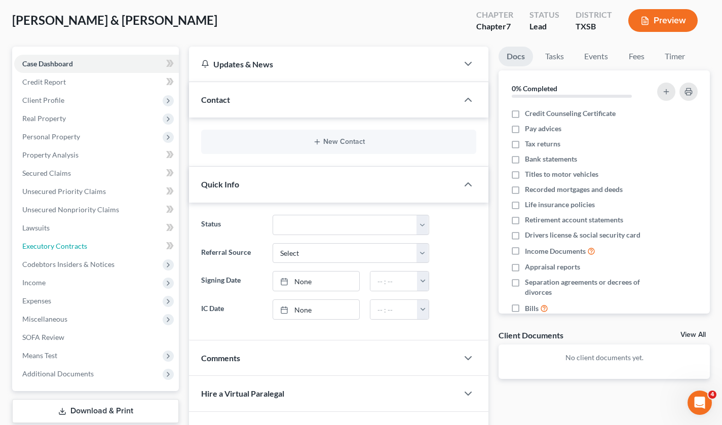
click at [61, 250] on span "Executory Contracts" at bounding box center [54, 246] width 65 height 9
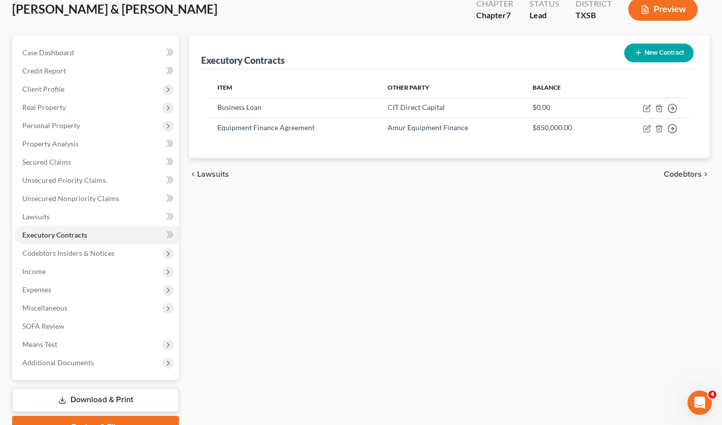
scroll to position [101, 0]
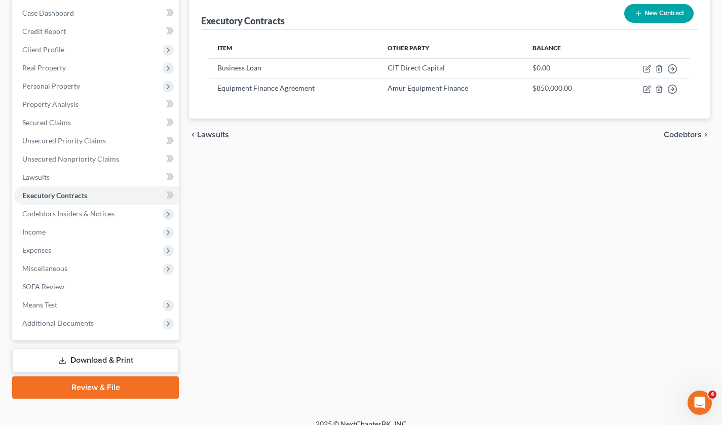
click at [48, 302] on span "Means Test" at bounding box center [39, 304] width 35 height 9
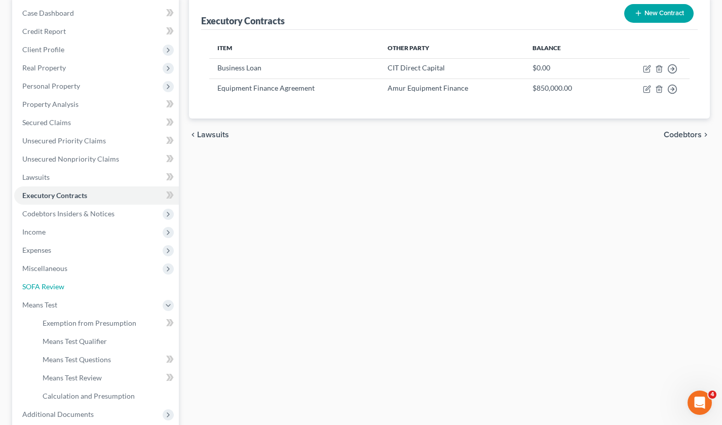
click at [50, 283] on span "SOFA Review" at bounding box center [43, 286] width 42 height 9
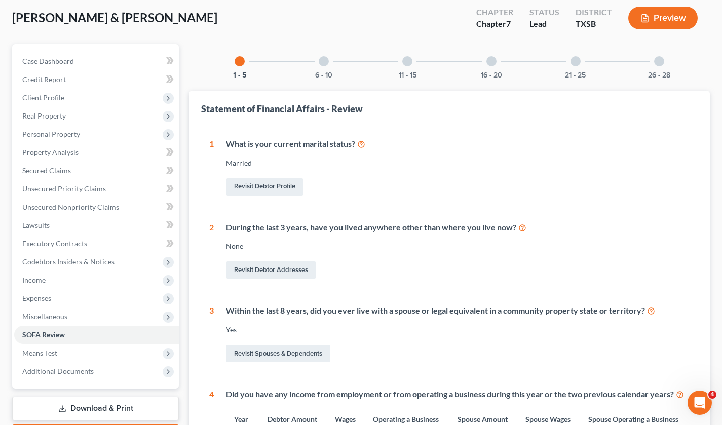
scroll to position [101, 0]
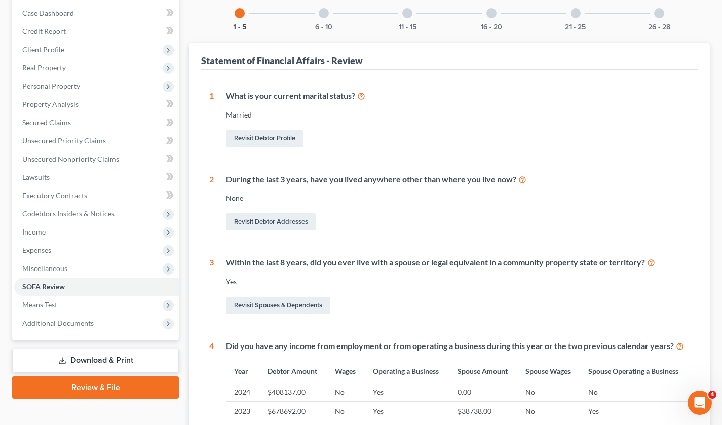
click at [65, 301] on span "Means Test" at bounding box center [96, 305] width 165 height 18
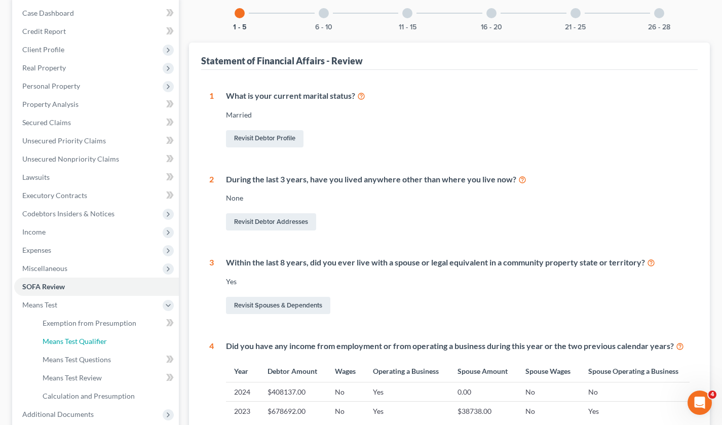
click at [116, 337] on link "Means Test Qualifier" at bounding box center [106, 341] width 144 height 18
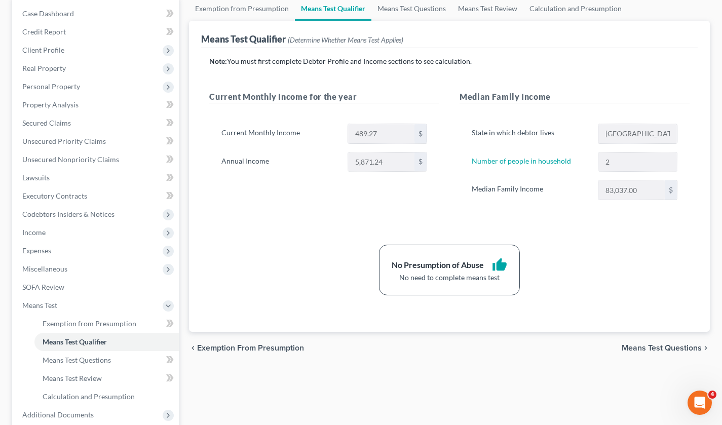
scroll to position [101, 0]
click at [57, 285] on span "SOFA Review" at bounding box center [43, 286] width 42 height 9
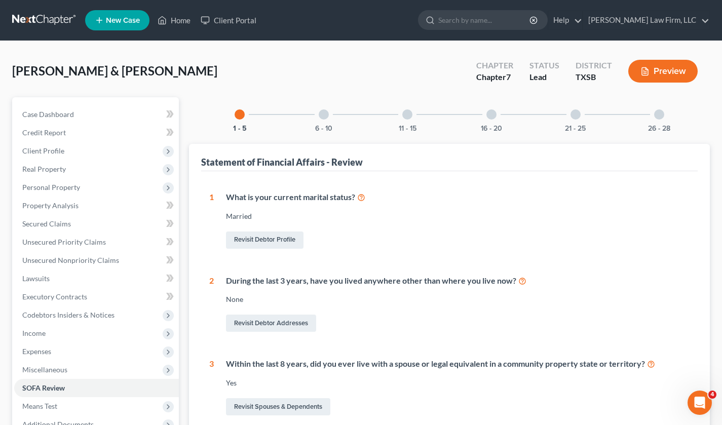
click at [488, 114] on div at bounding box center [491, 114] width 10 height 10
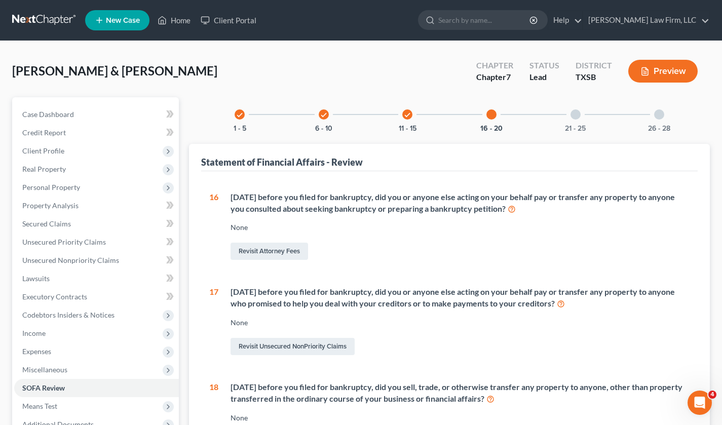
click at [410, 112] on icon "check" at bounding box center [407, 114] width 7 height 7
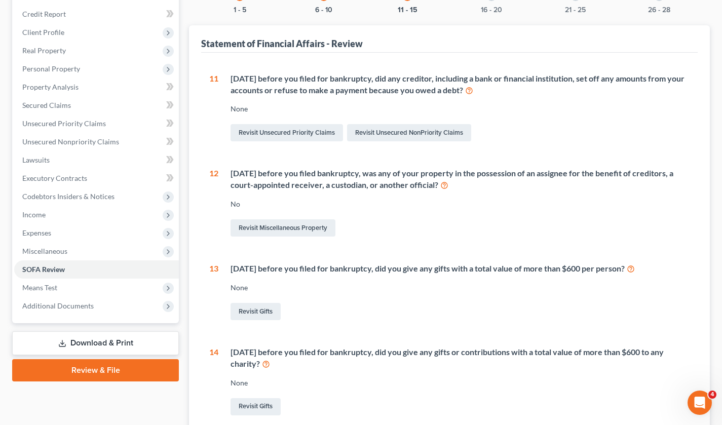
scroll to position [110, 0]
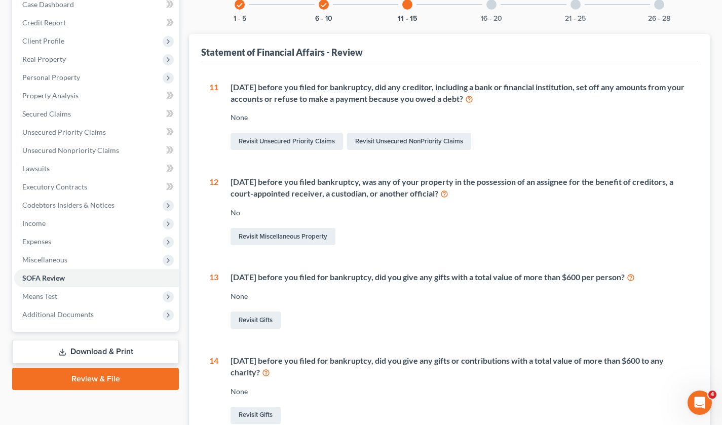
drag, startPoint x: 323, startPoint y: 7, endPoint x: 332, endPoint y: 72, distance: 66.5
click at [323, 7] on icon "check" at bounding box center [323, 5] width 7 height 7
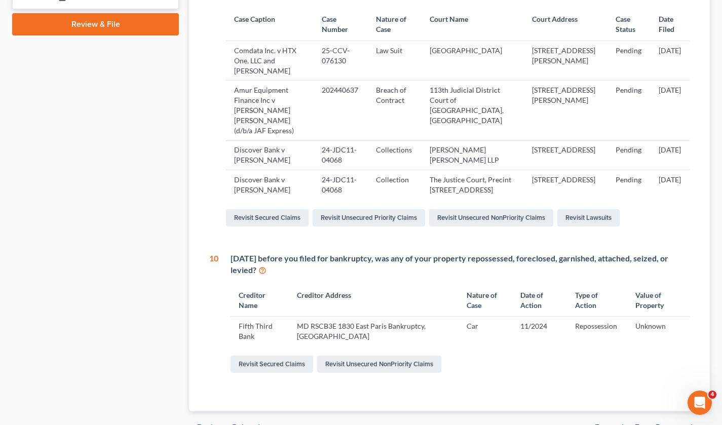
scroll to position [531, 0]
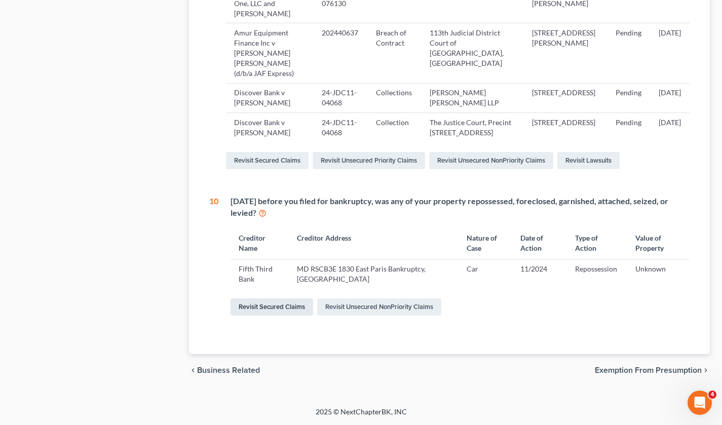
click at [285, 305] on link "Revisit Secured Claims" at bounding box center [271, 306] width 83 height 17
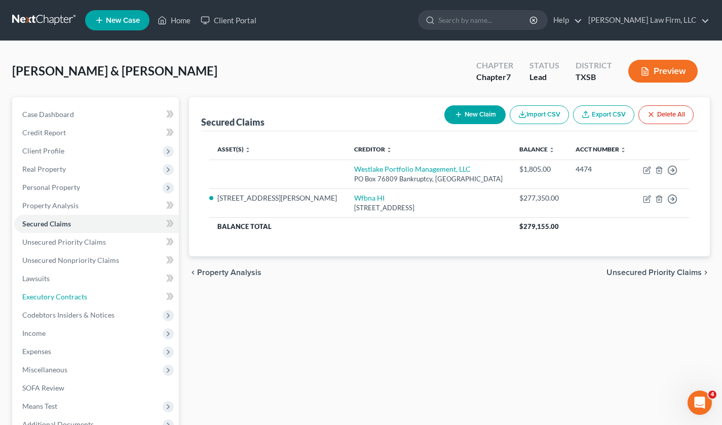
click at [71, 296] on span "Executory Contracts" at bounding box center [54, 296] width 65 height 9
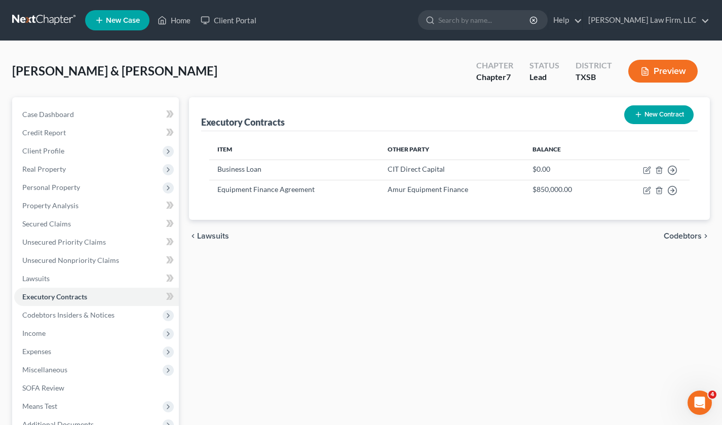
click at [52, 294] on span "Executory Contracts" at bounding box center [54, 296] width 65 height 9
click at [58, 291] on link "Executory Contracts" at bounding box center [96, 297] width 165 height 18
click at [165, 292] on span at bounding box center [170, 297] width 18 height 15
click at [62, 259] on span "Unsecured Nonpriority Claims" at bounding box center [70, 260] width 97 height 9
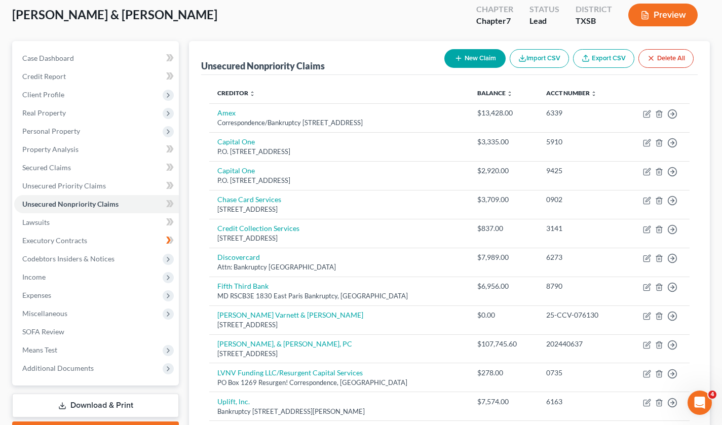
scroll to position [26, 0]
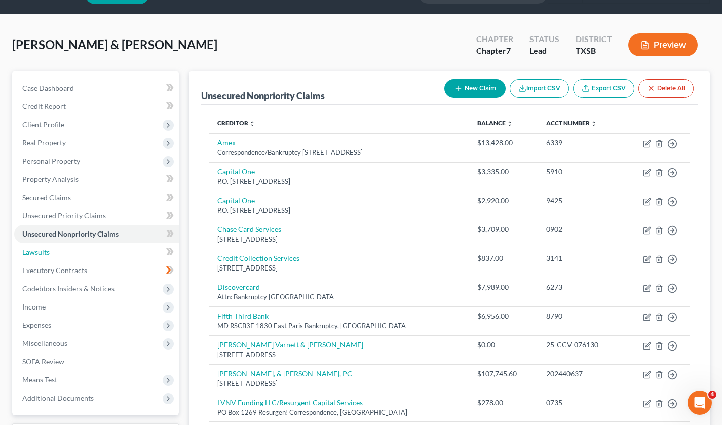
click at [112, 256] on link "Lawsuits" at bounding box center [96, 252] width 165 height 18
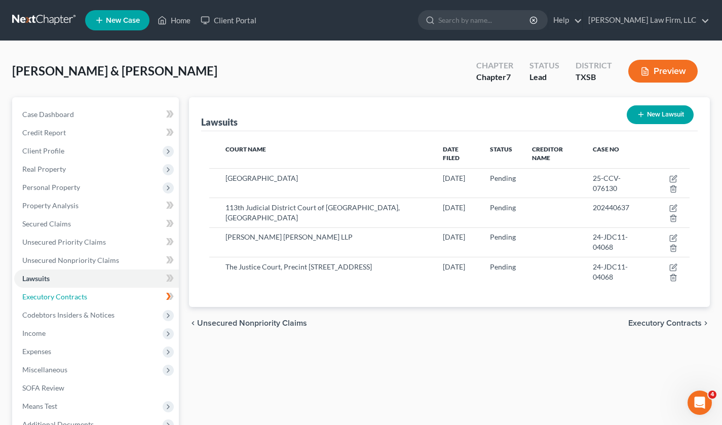
click at [111, 298] on link "Executory Contracts" at bounding box center [96, 297] width 165 height 18
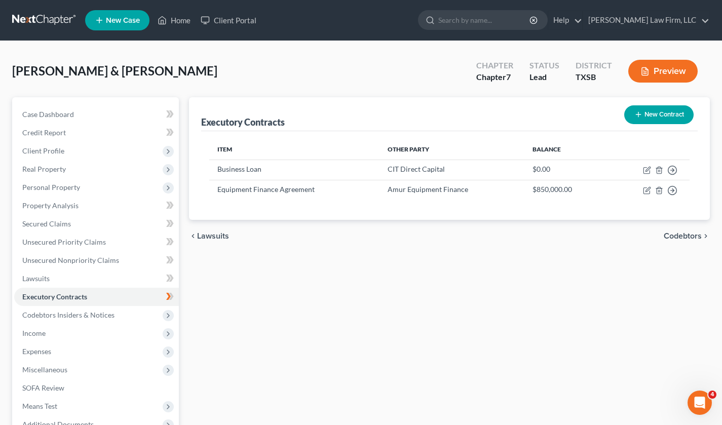
click at [650, 116] on button "New Contract" at bounding box center [658, 114] width 69 height 19
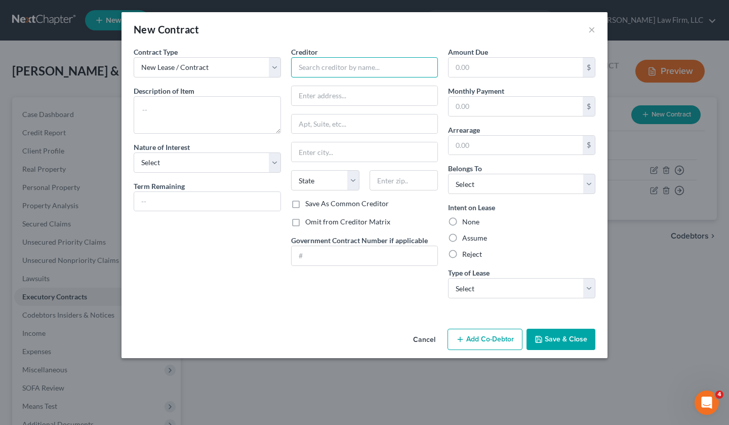
click at [324, 70] on input "text" at bounding box center [364, 67] width 147 height 20
paste input "Crossroad Equipment Lease & Finance"
type input "Crossroad Equipment Lease & Finance"
click at [402, 184] on input "text" at bounding box center [404, 180] width 68 height 20
paste input "91730"
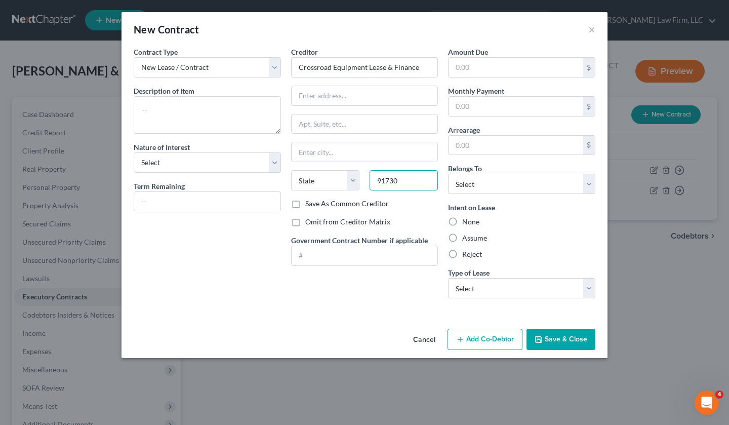
type input "91730"
type input "Rancho Cucamonga"
select select "4"
click at [246, 112] on textarea at bounding box center [207, 114] width 147 height 37
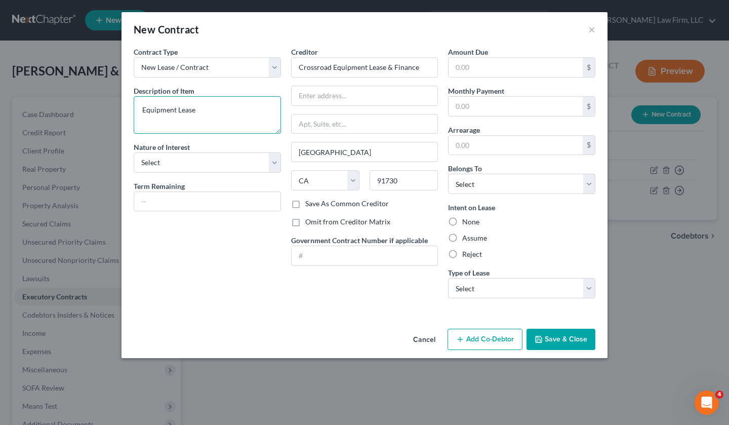
type textarea "Equipment Lease"
click at [486, 66] on input "text" at bounding box center [516, 67] width 134 height 19
type input "30,000"
click at [432, 339] on button "Cancel" at bounding box center [424, 340] width 38 height 20
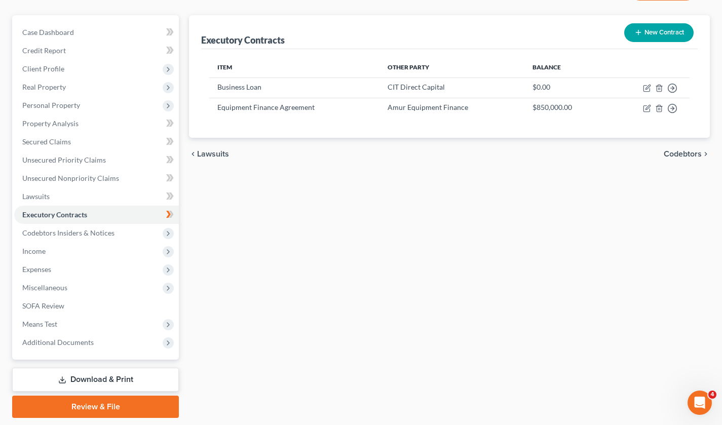
scroll to position [101, 0]
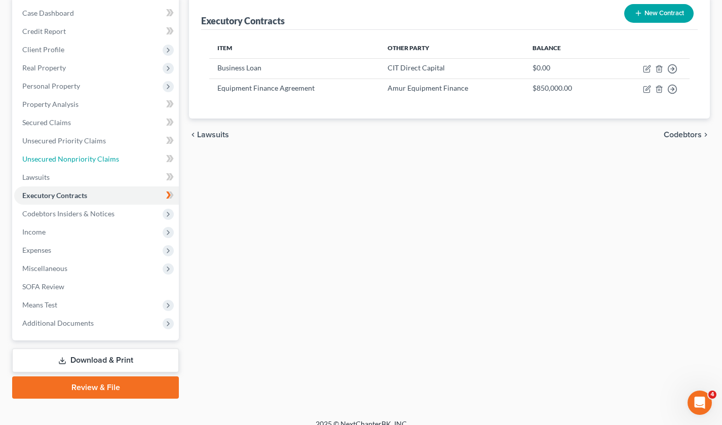
drag, startPoint x: 87, startPoint y: 157, endPoint x: 98, endPoint y: 176, distance: 22.0
click at [87, 157] on span "Unsecured Nonpriority Claims" at bounding box center [70, 158] width 97 height 9
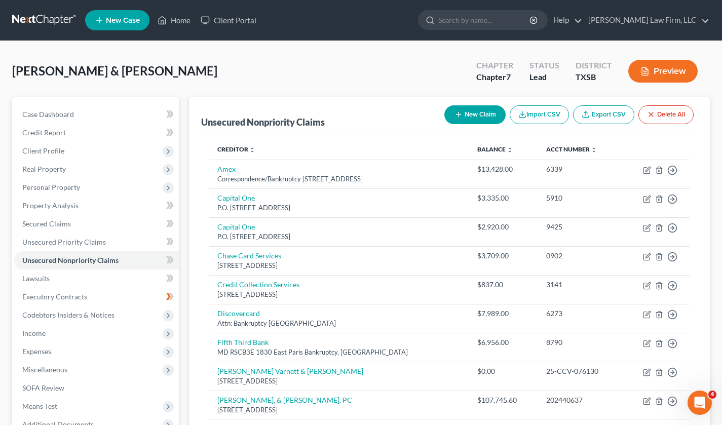
click at [484, 115] on button "New Claim" at bounding box center [474, 114] width 61 height 19
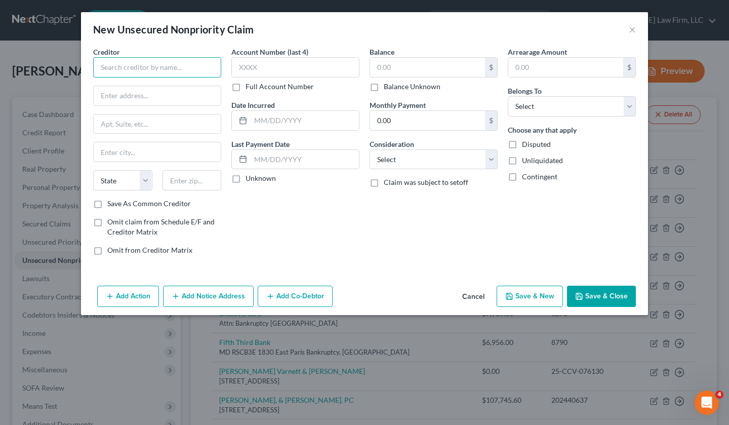
click at [164, 73] on input "text" at bounding box center [157, 67] width 128 height 20
paste input "91730"
type input "91730"
click at [182, 180] on input "text" at bounding box center [192, 180] width 59 height 20
paste input "91730"
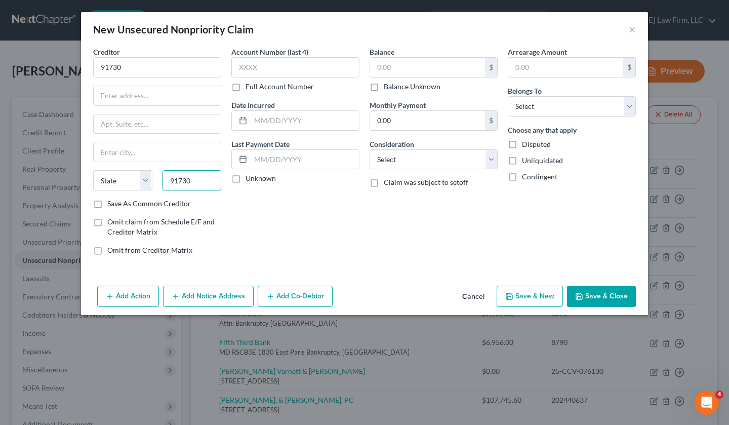
type input "91730"
type input "Rancho Cucamonga"
select select "4"
drag, startPoint x: 126, startPoint y: 70, endPoint x: 35, endPoint y: 71, distance: 90.1
click at [35, 71] on div "New Unsecured Nonpriority Claim × Creditor * 91730 Rancho Cucamonga State AL AK…" at bounding box center [364, 212] width 729 height 425
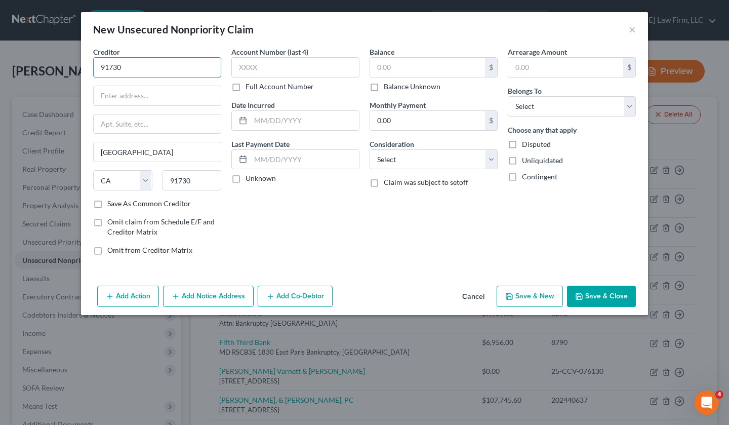
paste input "Crossroad Equipment Lease & Finance"
drag, startPoint x: 119, startPoint y: 97, endPoint x: 117, endPoint y: 61, distance: 35.5
click at [120, 97] on input "text" at bounding box center [157, 95] width 127 height 19
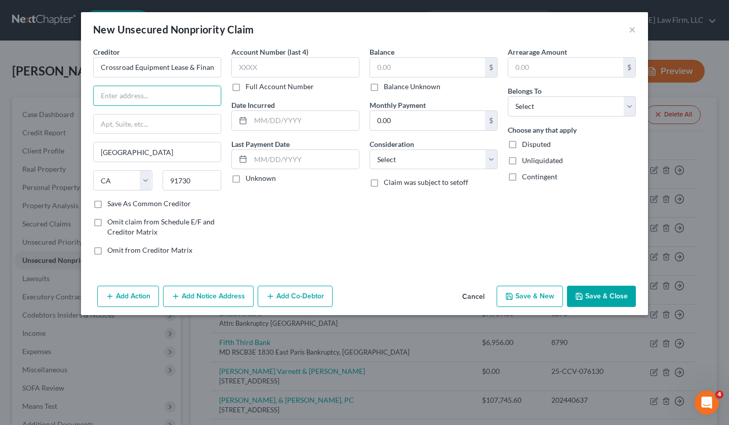
type input "Crossroad Equipment Lease & Finance"
click at [287, 75] on input "text" at bounding box center [295, 67] width 128 height 20
click at [246, 87] on label "Full Account Number" at bounding box center [280, 87] width 68 height 10
click at [250, 87] on input "Full Account Number" at bounding box center [253, 85] width 7 height 7
click at [258, 68] on input "text" at bounding box center [295, 67] width 128 height 20
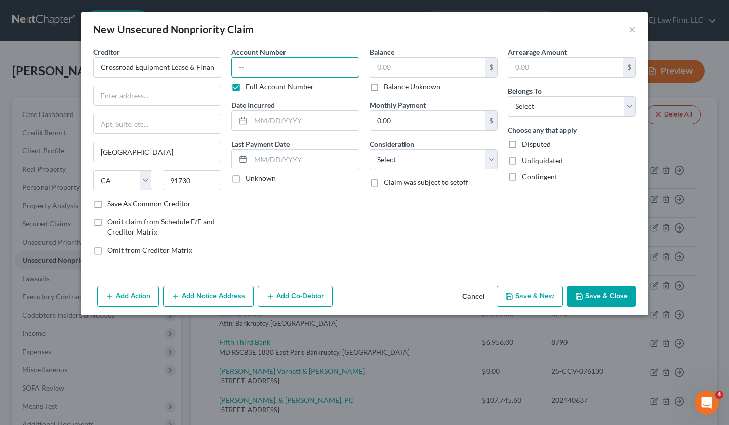
paste input "A004849"
type input "A004849"
click at [313, 113] on input "text" at bounding box center [305, 120] width 108 height 19
paste input "09/01/2023"
type input "09/01/2023"
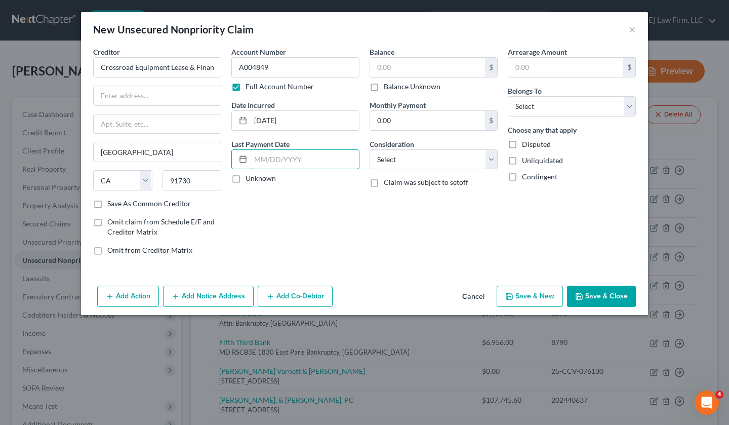
drag, startPoint x: 261, startPoint y: 154, endPoint x: 278, endPoint y: 161, distance: 18.2
click at [261, 154] on input "text" at bounding box center [305, 159] width 108 height 19
type input "v"
paste input "02/03/2025"
type input "02/03/2025"
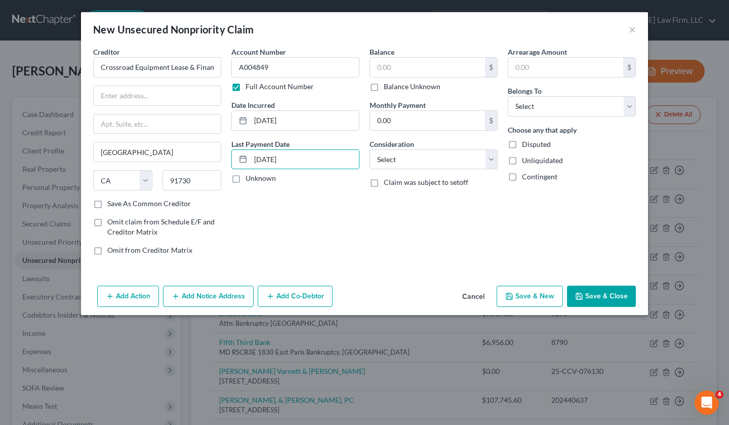
drag, startPoint x: 328, startPoint y: 247, endPoint x: 323, endPoint y: 227, distance: 20.0
click at [328, 247] on div "Account Number A004849 Full Account Number Date Incurred 09/01/2023 Last Paymen…" at bounding box center [295, 155] width 138 height 217
click at [402, 61] on input "text" at bounding box center [427, 67] width 115 height 19
paste input "33,277.43"
type input "33,277.43"
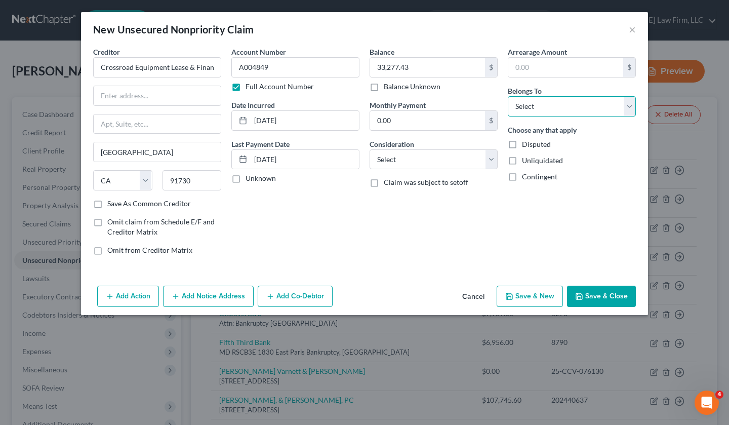
click at [589, 109] on select "Select Debtor 1 Only Debtor 2 Only Debtor 1 And Debtor 2 Only At Least One Of T…" at bounding box center [572, 106] width 128 height 20
select select "2"
click at [508, 96] on select "Select Debtor 1 Only Debtor 2 Only Debtor 1 And Debtor 2 Only At Least One Of T…" at bounding box center [572, 106] width 128 height 20
click at [498, 163] on div "Balance 33,277.43 $ Balance Unknown Balance Undetermined 33,277.43 $ Balance Un…" at bounding box center [434, 155] width 138 height 217
click at [498, 162] on div "Balance 33,277.43 $ Balance Unknown Balance Undetermined 33,277.43 $ Balance Un…" at bounding box center [434, 155] width 138 height 217
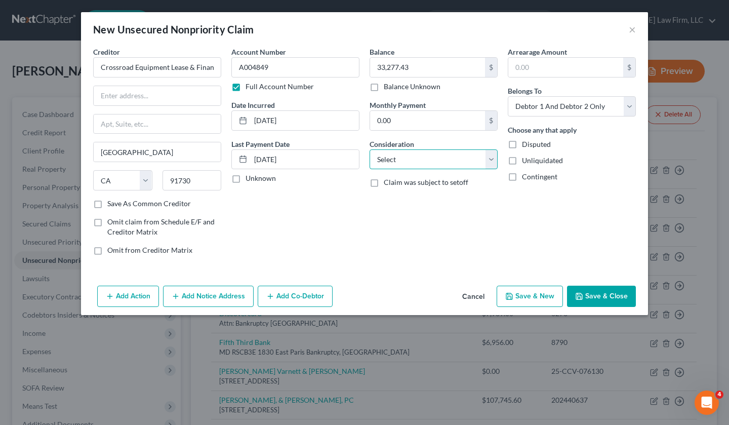
click at [497, 159] on select "Select Cable / Satellite Services Collection Agency Credit Card Debt Debt Couns…" at bounding box center [434, 159] width 128 height 20
select select "4"
click at [370, 149] on select "Select Cable / Satellite Services Collection Agency Credit Card Debt Debt Couns…" at bounding box center [434, 159] width 128 height 20
click at [592, 298] on button "Save & Close" at bounding box center [601, 296] width 69 height 21
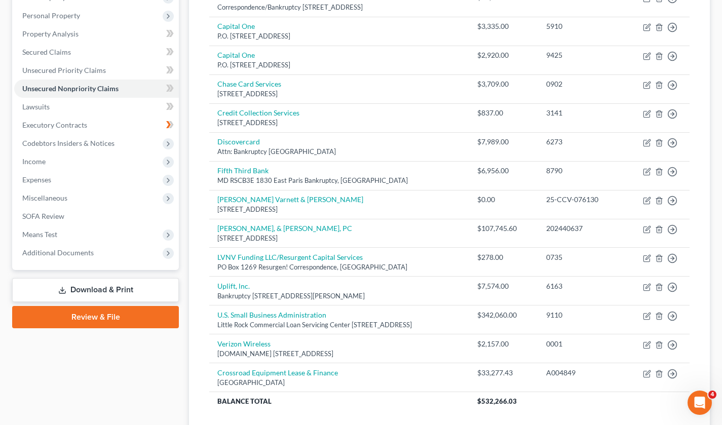
scroll to position [101, 0]
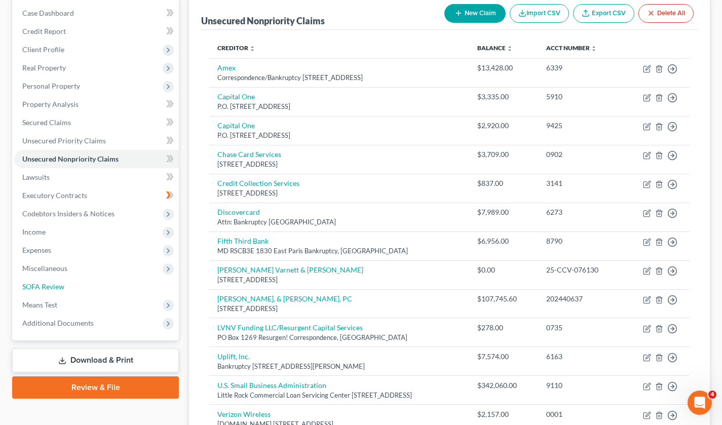
click at [90, 284] on link "SOFA Review" at bounding box center [96, 287] width 165 height 18
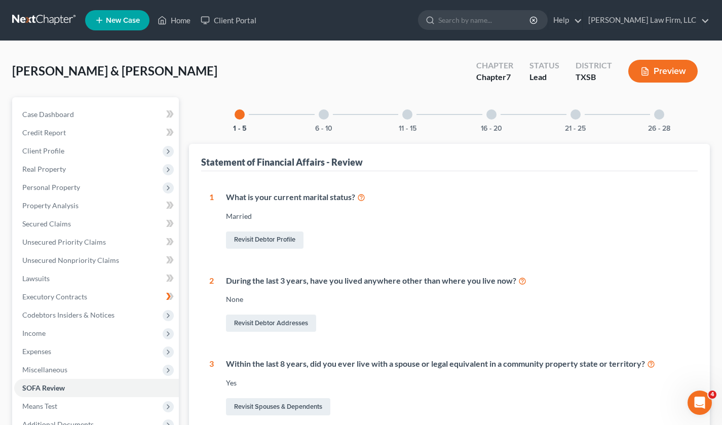
click at [332, 115] on div "6 - 10" at bounding box center [323, 114] width 34 height 34
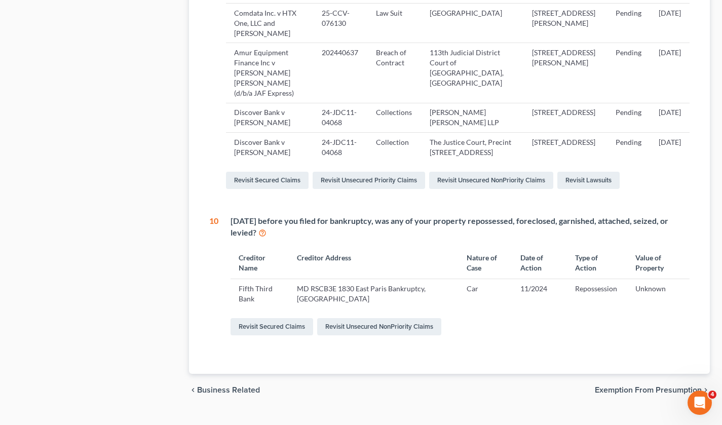
scroll to position [506, 0]
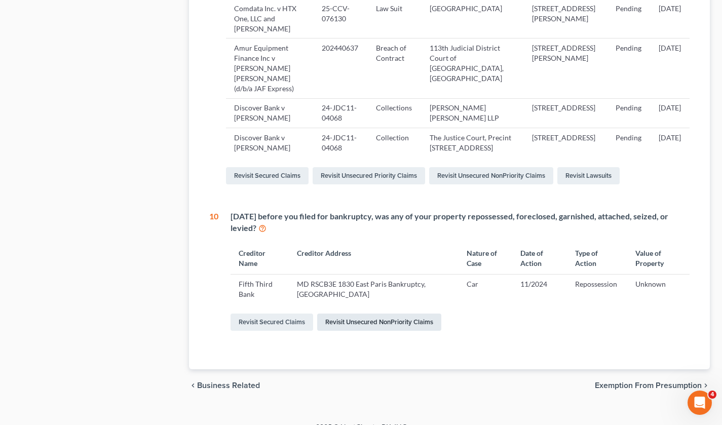
click at [359, 329] on link "Revisit Unsecured NonPriority Claims" at bounding box center [379, 321] width 124 height 17
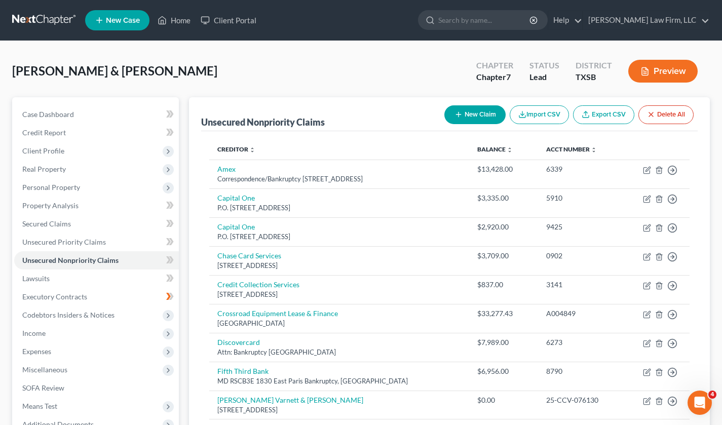
click at [642, 312] on td "Move to D Move to E Move to G Move to Notice Only" at bounding box center [655, 318] width 67 height 29
click at [645, 313] on icon "button" at bounding box center [647, 314] width 8 height 8
select select "4"
select select "2"
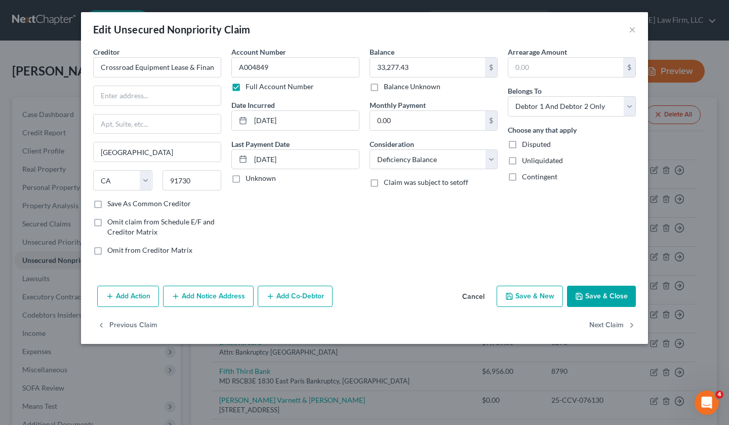
click at [114, 296] on button "Add Action" at bounding box center [128, 296] width 62 height 21
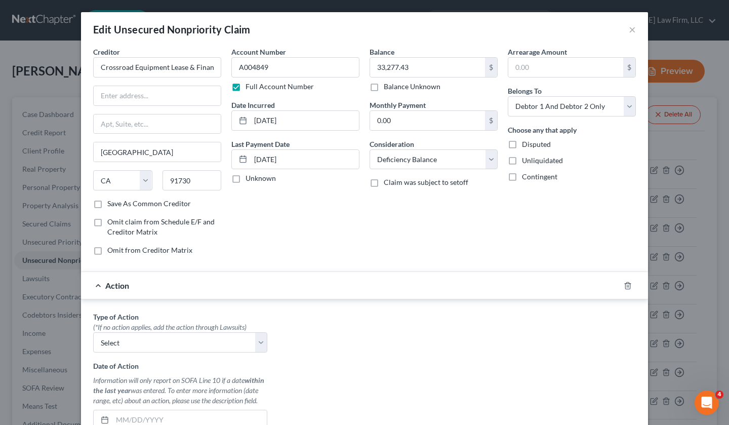
scroll to position [152, 0]
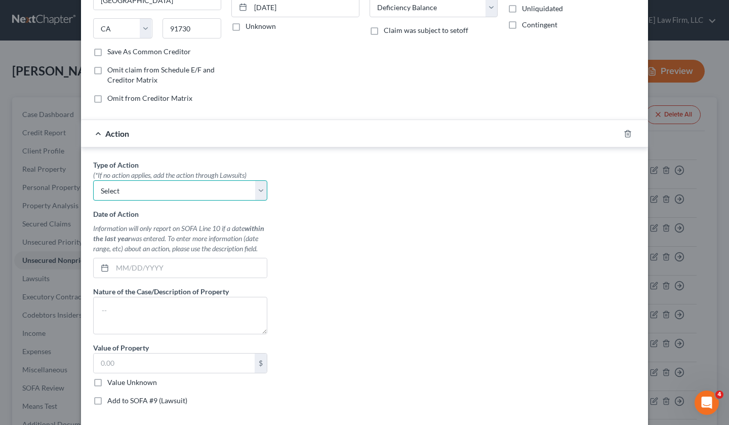
click at [257, 181] on select "Select Repossession Garnishment Foreclosure Personal Injury Attached, Seized, O…" at bounding box center [180, 190] width 174 height 20
select select "0"
click at [93, 180] on select "Select Repossession Garnishment Foreclosure Personal Injury Attached, Seized, O…" at bounding box center [180, 190] width 174 height 20
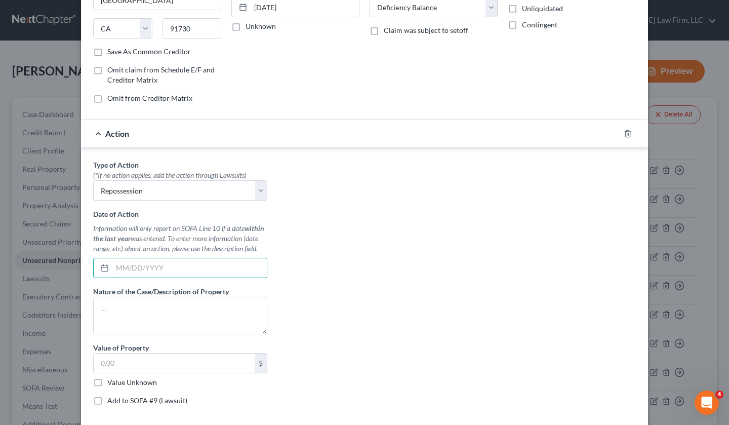
click at [207, 268] on input "text" at bounding box center [189, 267] width 154 height 19
paste input "02/03/2025"
type input "02/03/2025"
click at [211, 312] on textarea at bounding box center [180, 315] width 174 height 37
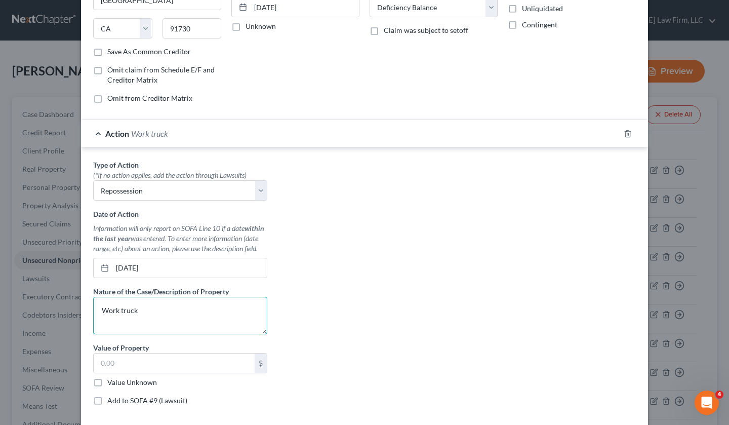
type textarea "Work truck"
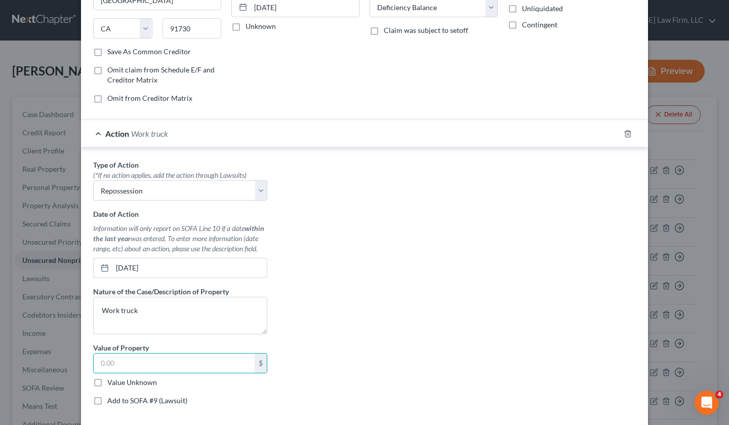
click at [152, 363] on input "text" at bounding box center [174, 362] width 161 height 19
paste input "33,277.43"
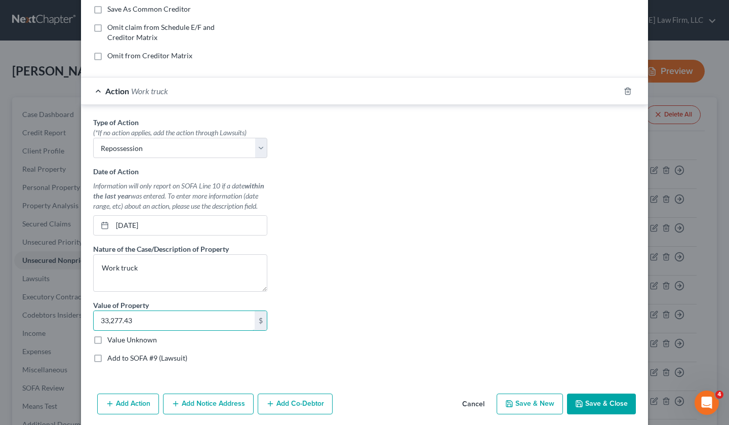
scroll to position [233, 0]
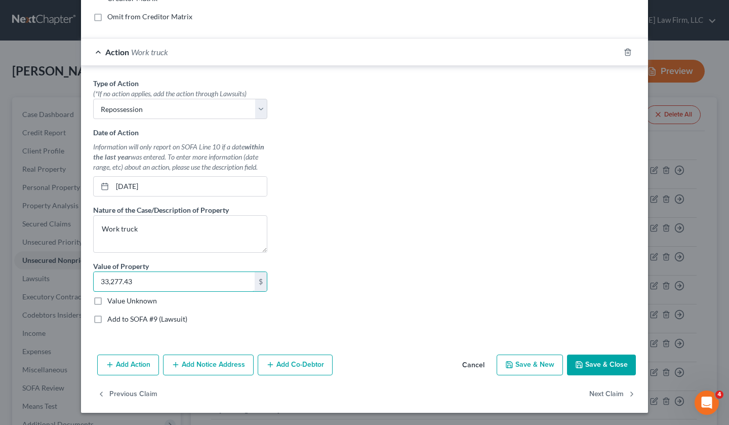
type input "33,277.43"
click at [107, 319] on label "Add to SOFA #9 (Lawsuit)" at bounding box center [147, 319] width 80 height 10
click at [111, 319] on input "Add to SOFA #9 (Lawsuit)" at bounding box center [114, 317] width 7 height 7
checkbox input "true"
select select "0"
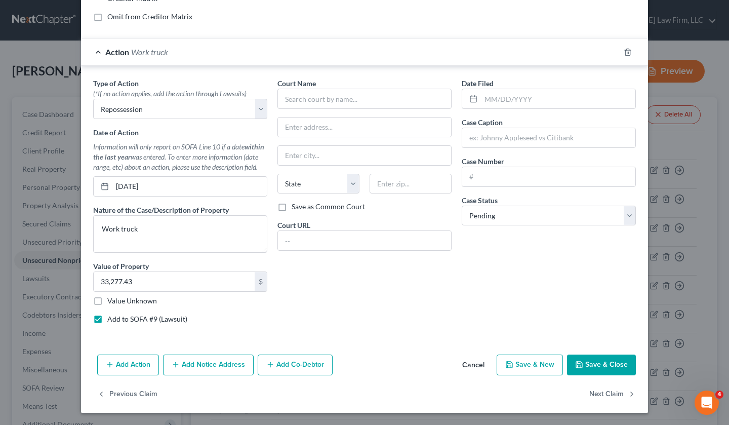
click at [107, 321] on label "Add to SOFA #9 (Lawsuit)" at bounding box center [147, 319] width 80 height 10
click at [111, 321] on input "Add to SOFA #9 (Lawsuit)" at bounding box center [114, 317] width 7 height 7
checkbox input "false"
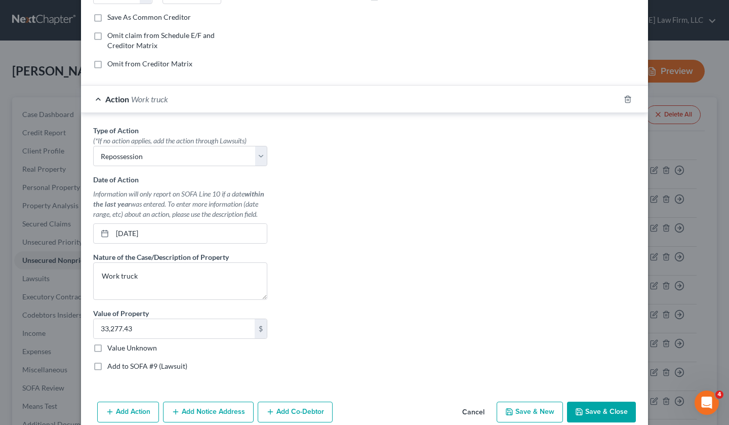
scroll to position [203, 0]
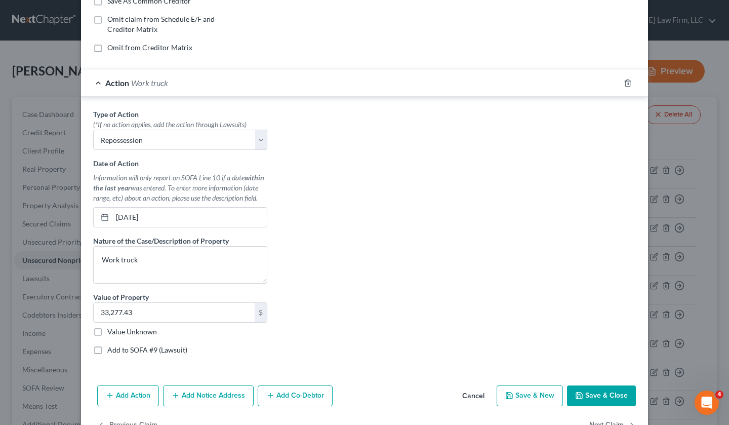
click at [589, 398] on button "Save & Close" at bounding box center [601, 395] width 69 height 21
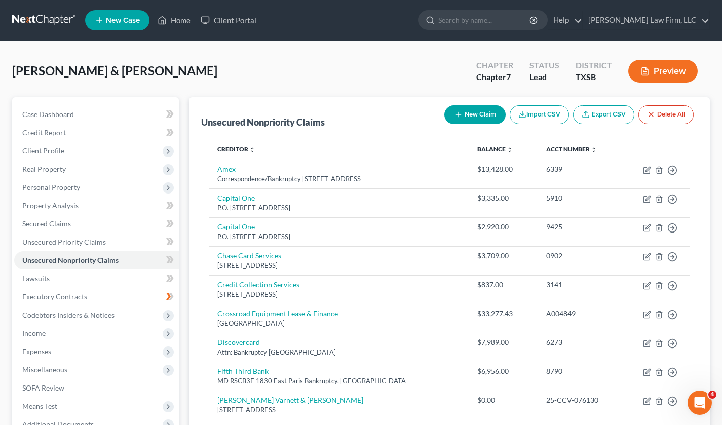
click at [484, 111] on button "New Claim" at bounding box center [474, 114] width 61 height 19
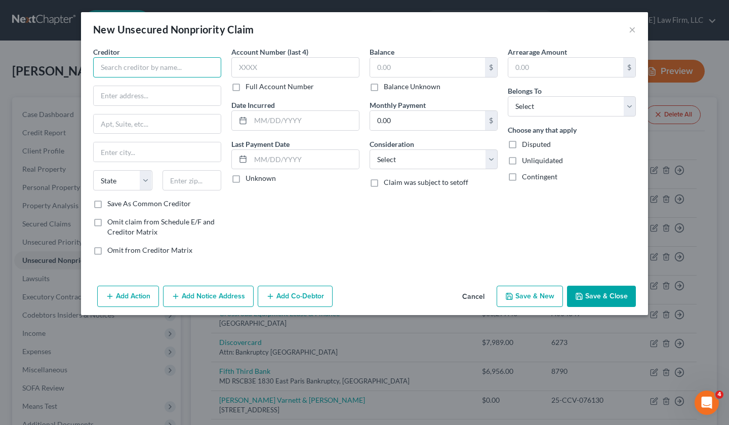
click at [155, 58] on input "text" at bounding box center [157, 67] width 128 height 20
paste input "2- GB Collects, LLC"
type input "2- GB Collects, LLC"
click at [187, 92] on input "text" at bounding box center [157, 95] width 127 height 19
paste input "1253 Haddonfield Berlin Rd"
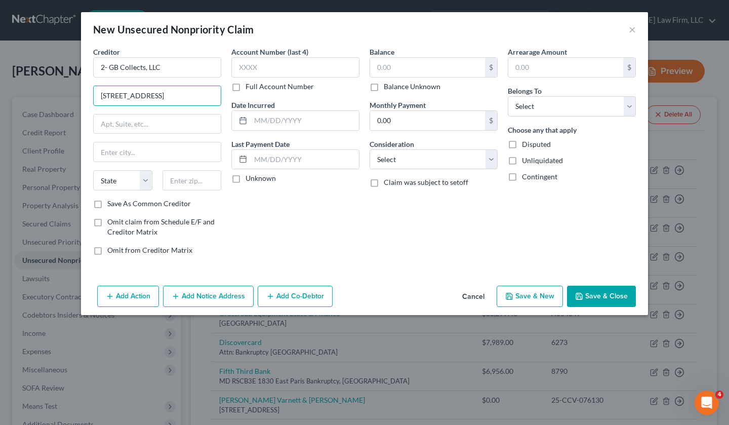
type input "1253 Haddonfield Berlin Rd"
click at [190, 177] on input "text" at bounding box center [192, 180] width 59 height 20
paste input "08043"
type input "08043"
type input "Voorhees"
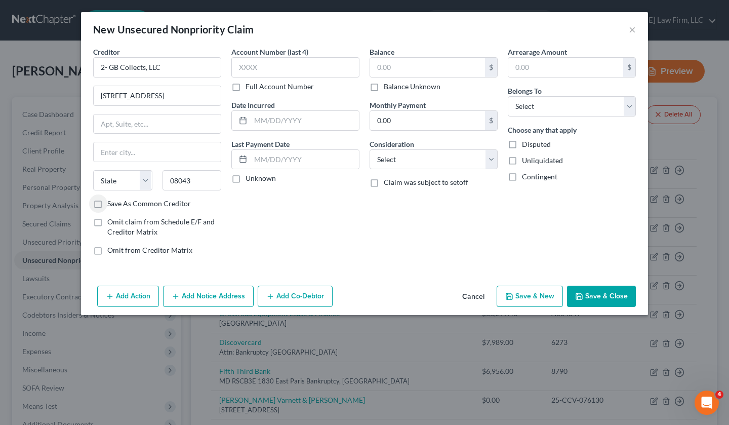
select select "33"
click at [295, 62] on input "text" at bounding box center [295, 67] width 128 height 20
click at [246, 89] on label "Full Account Number" at bounding box center [280, 87] width 68 height 10
click at [250, 88] on input "Full Account Number" at bounding box center [253, 85] width 7 height 7
click at [260, 69] on input "text" at bounding box center [295, 67] width 128 height 20
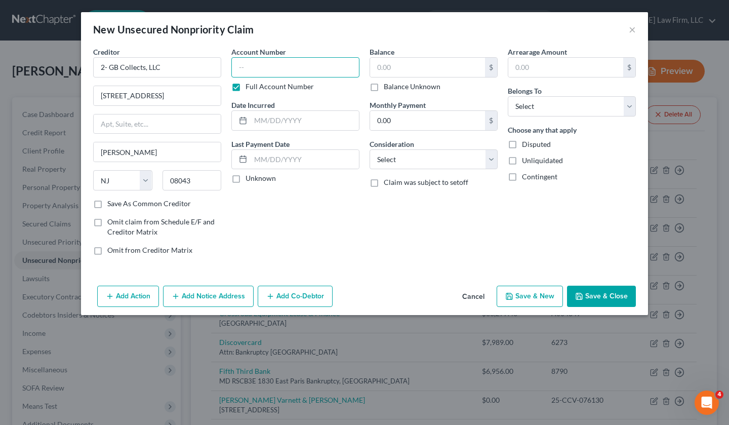
paste input "1651090"
type input "1651090"
click at [391, 71] on input "text" at bounding box center [427, 67] width 115 height 19
paste input "3,493.86"
type input "3,493.86"
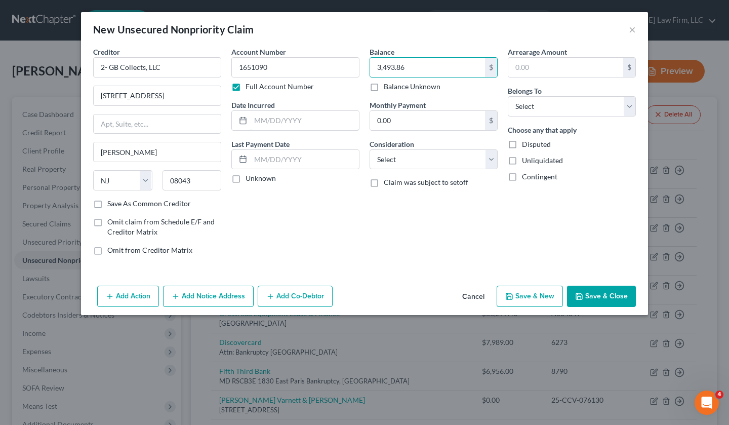
click at [307, 122] on input "text" at bounding box center [305, 120] width 108 height 19
click at [246, 178] on label "Unknown" at bounding box center [261, 178] width 30 height 10
click at [250, 178] on input "Unknown" at bounding box center [253, 176] width 7 height 7
click at [246, 179] on label "Unknown" at bounding box center [261, 178] width 30 height 10
click at [250, 179] on input "Unknown" at bounding box center [253, 176] width 7 height 7
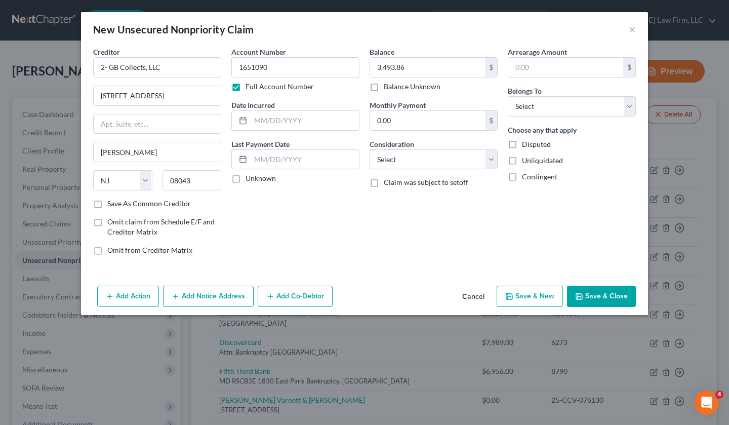
click at [246, 179] on label "Unknown" at bounding box center [261, 178] width 30 height 10
click at [250, 179] on input "Unknown" at bounding box center [253, 176] width 7 height 7
checkbox input "true"
click at [581, 109] on select "Select Debtor 1 Only Debtor 2 Only Debtor 1 And Debtor 2 Only At Least One Of T…" at bounding box center [572, 106] width 128 height 20
select select "1"
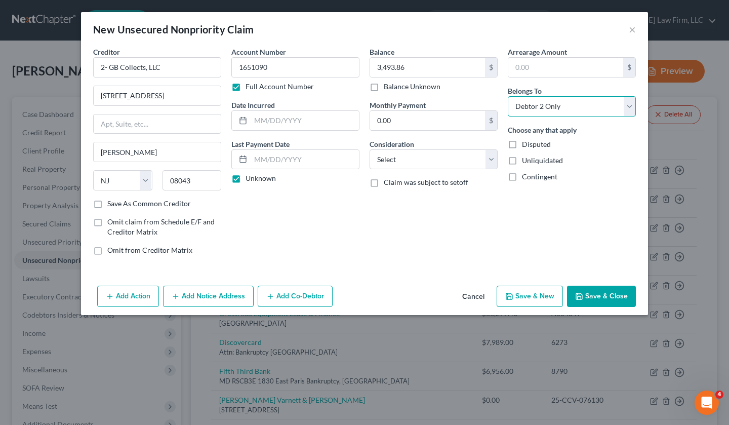
click at [508, 96] on select "Select Debtor 1 Only Debtor 2 Only Debtor 1 And Debtor 2 Only At Least One Of T…" at bounding box center [572, 106] width 128 height 20
